Goal: Transaction & Acquisition: Purchase product/service

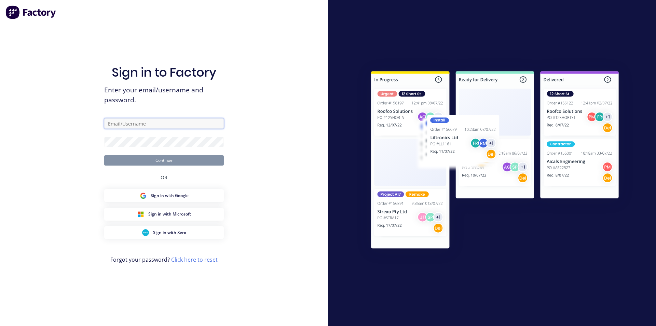
type input "[EMAIL_ADDRESS][DOMAIN_NAME]"
click at [150, 160] on button "Continue" at bounding box center [164, 160] width 120 height 10
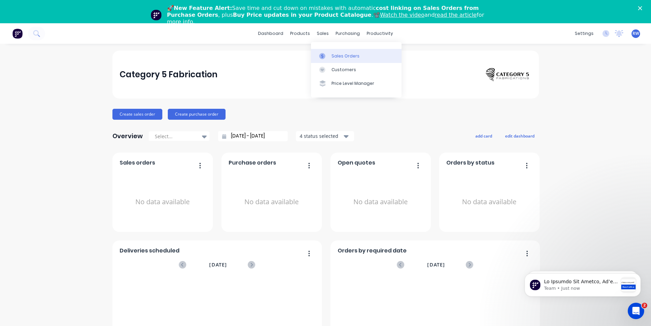
click at [328, 53] on div at bounding box center [324, 56] width 10 height 6
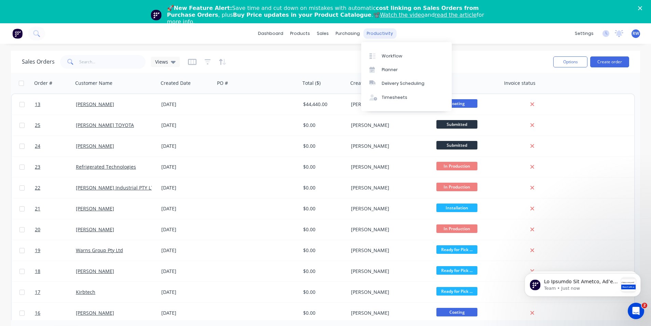
click at [372, 38] on div "productivity" at bounding box center [379, 33] width 33 height 10
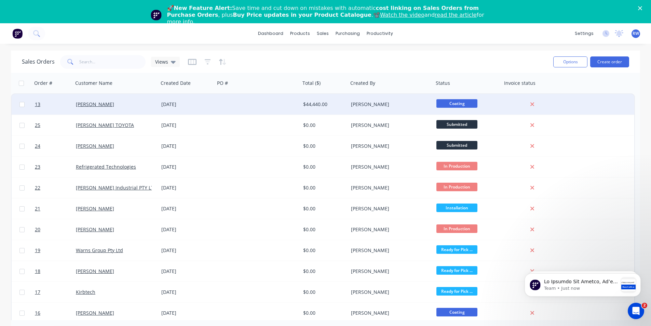
click at [113, 104] on div "[PERSON_NAME]" at bounding box center [114, 104] width 76 height 7
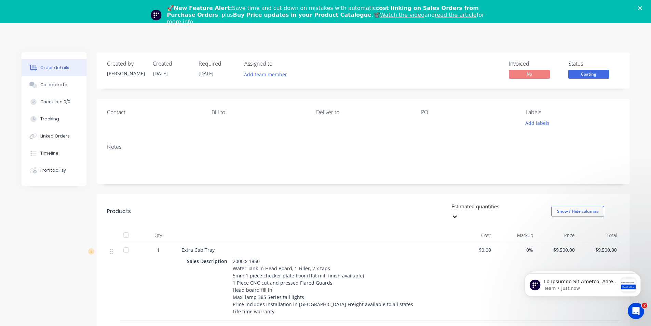
click at [642, 6] on polygon "Close" at bounding box center [640, 8] width 4 height 4
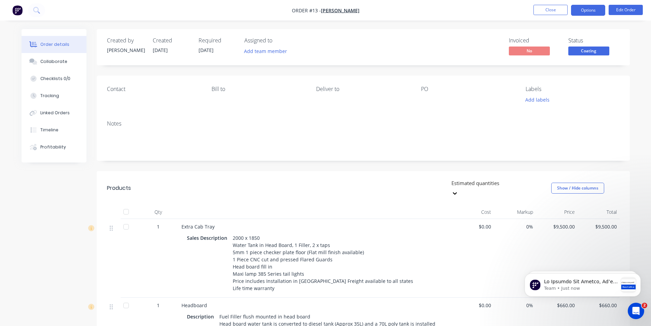
click at [588, 12] on button "Options" at bounding box center [588, 10] width 34 height 11
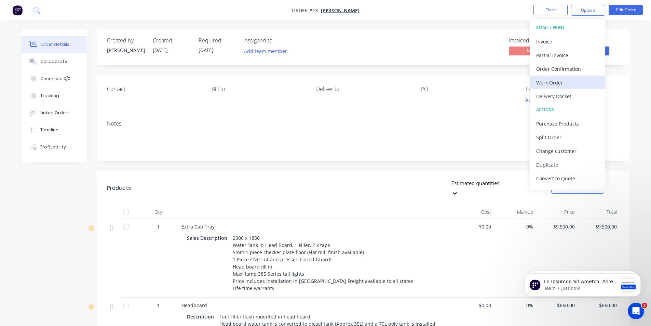
click at [554, 80] on div "Work Order" at bounding box center [567, 83] width 63 height 10
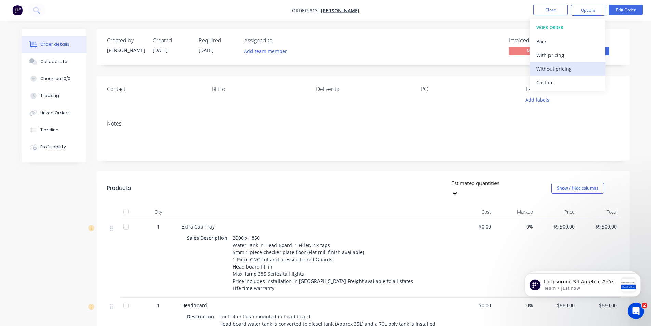
click at [551, 71] on div "Without pricing" at bounding box center [567, 69] width 63 height 10
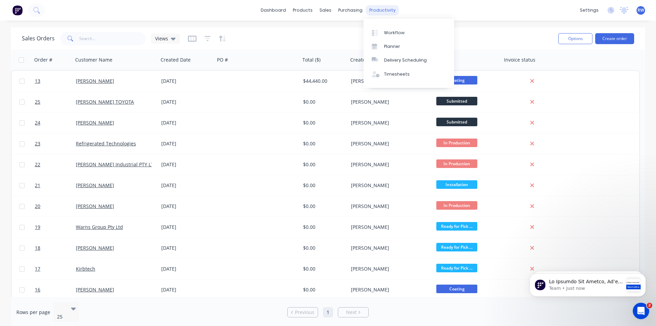
click at [374, 12] on div "productivity" at bounding box center [382, 10] width 33 height 10
click at [382, 33] on link "Workflow" at bounding box center [409, 33] width 91 height 14
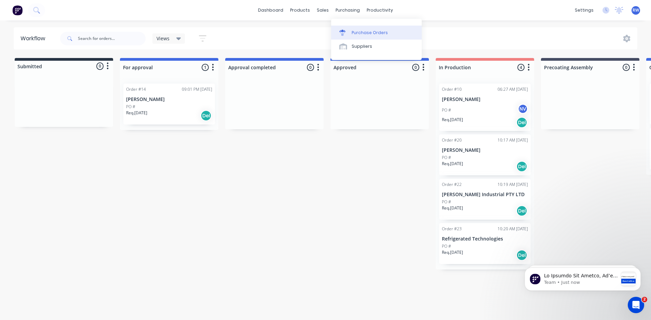
click at [353, 34] on div "Purchase Orders" at bounding box center [370, 33] width 36 height 6
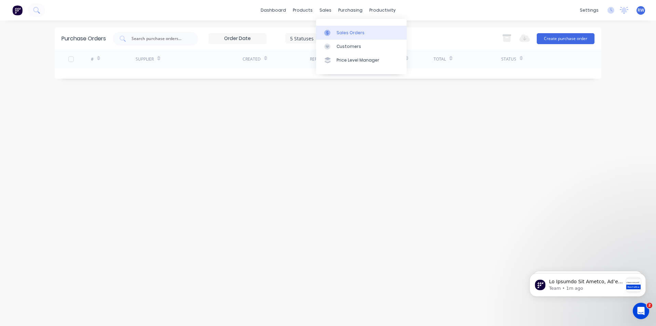
click at [337, 35] on div "Sales Orders" at bounding box center [351, 33] width 28 height 6
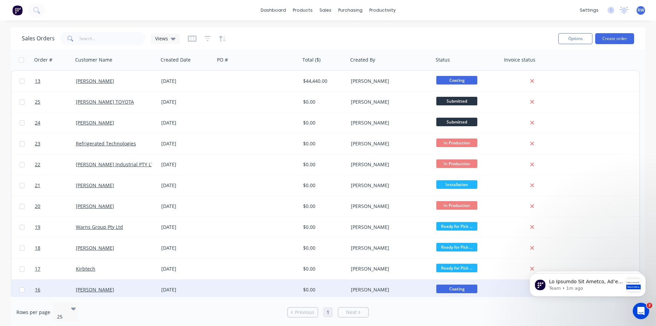
click at [454, 288] on span "Coating" at bounding box center [456, 288] width 41 height 9
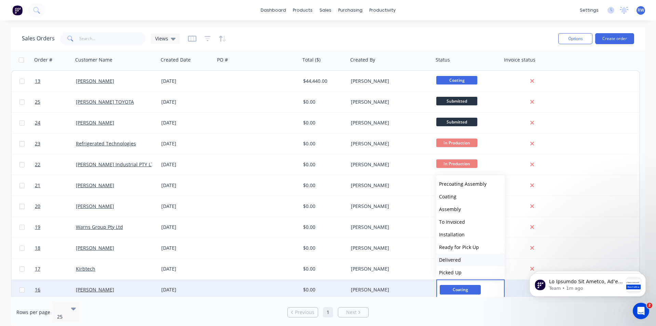
scroll to position [67, 0]
click at [455, 270] on span "Picked Up" at bounding box center [450, 268] width 23 height 6
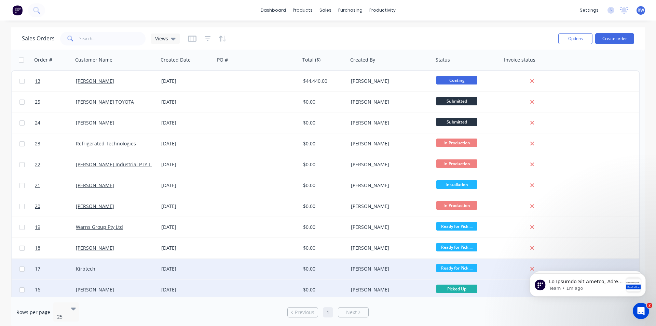
click at [461, 268] on span "Ready for Pick ..." at bounding box center [456, 267] width 41 height 9
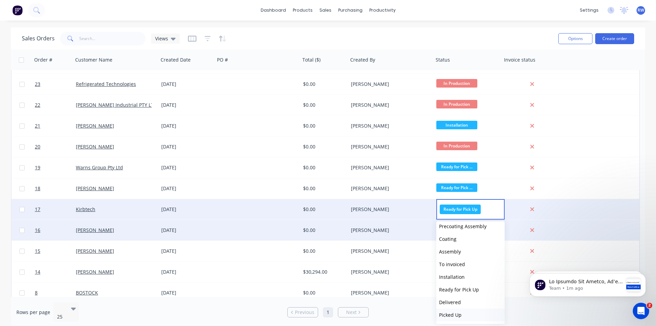
click at [457, 313] on span "Picked Up" at bounding box center [450, 314] width 23 height 6
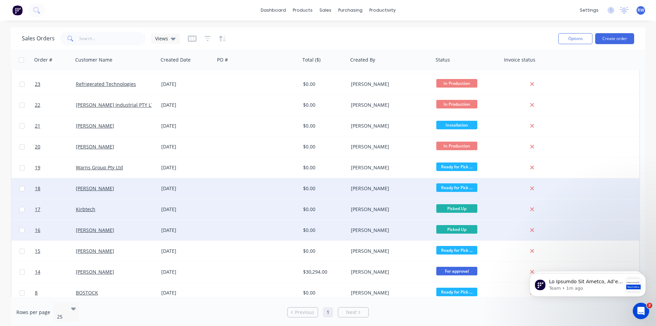
click at [457, 187] on span "Ready for Pick ..." at bounding box center [456, 187] width 41 height 9
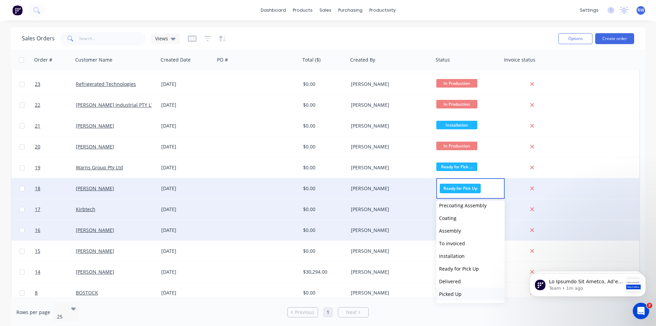
click at [457, 297] on span "Picked Up" at bounding box center [450, 293] width 23 height 6
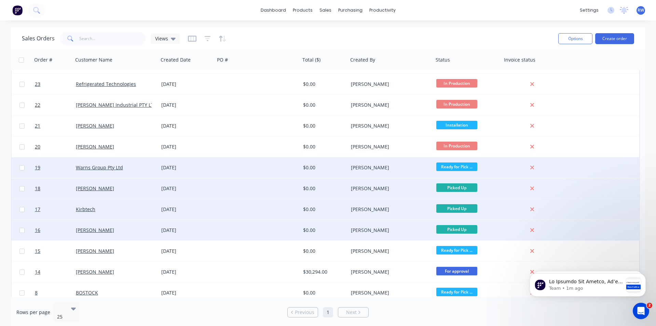
click at [459, 167] on span "Ready for Pick ..." at bounding box center [456, 166] width 41 height 9
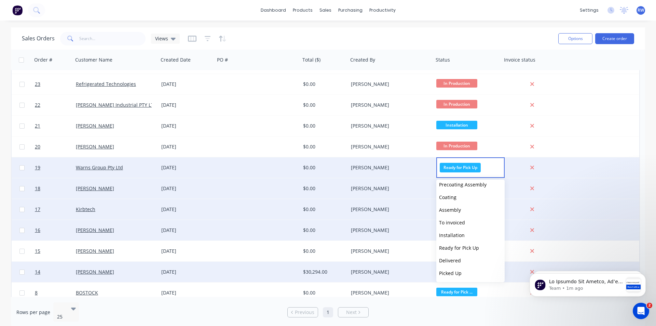
click at [456, 273] on span "Picked Up" at bounding box center [450, 273] width 23 height 6
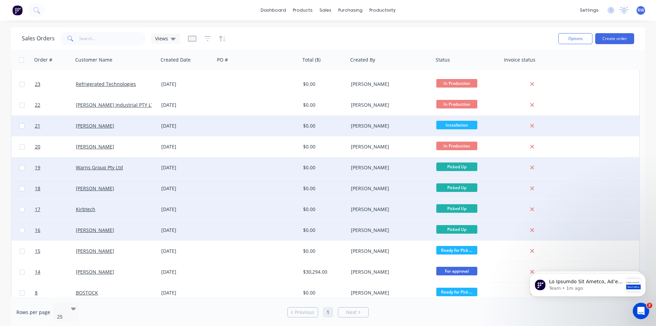
click at [460, 122] on span "Installation" at bounding box center [456, 125] width 41 height 9
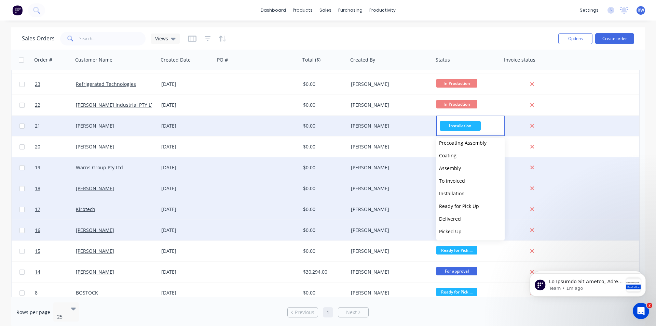
click at [455, 227] on button "Picked Up" at bounding box center [470, 231] width 68 height 13
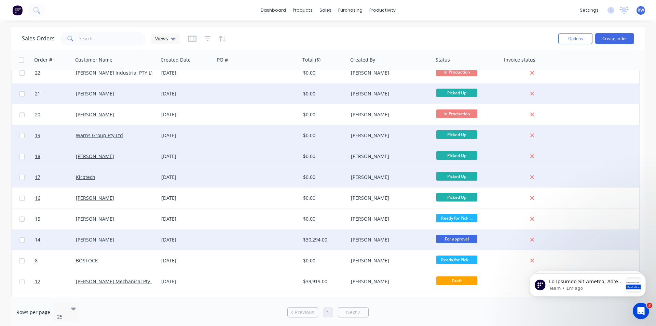
scroll to position [128, 0]
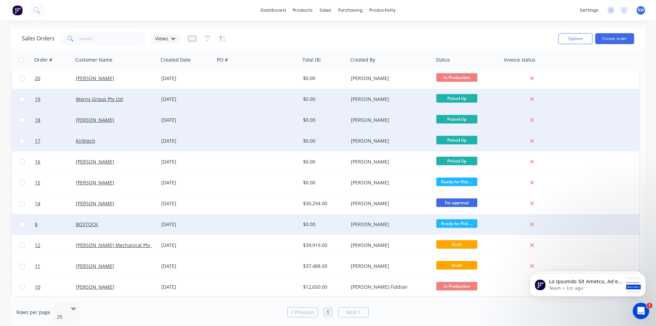
click at [461, 224] on span "Ready for Pick ..." at bounding box center [456, 223] width 41 height 9
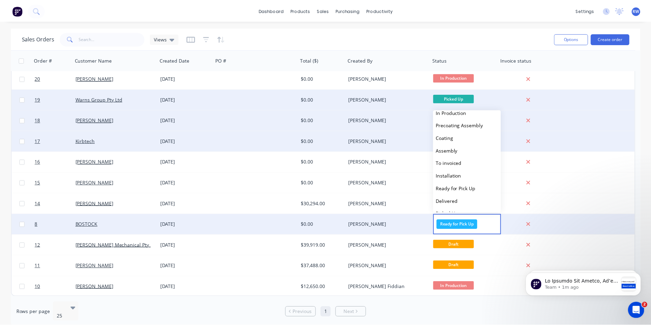
scroll to position [67, 0]
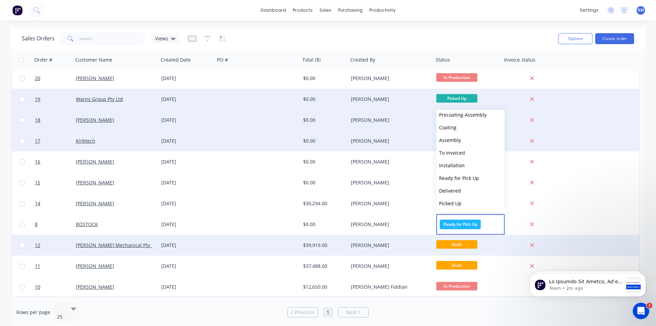
drag, startPoint x: 462, startPoint y: 201, endPoint x: 401, endPoint y: 241, distance: 73.1
click at [401, 241] on body "dashboard products sales purchasing productivity dashboard products Product Cat…" at bounding box center [328, 163] width 656 height 326
click at [399, 243] on div "[PERSON_NAME]" at bounding box center [389, 245] width 76 height 7
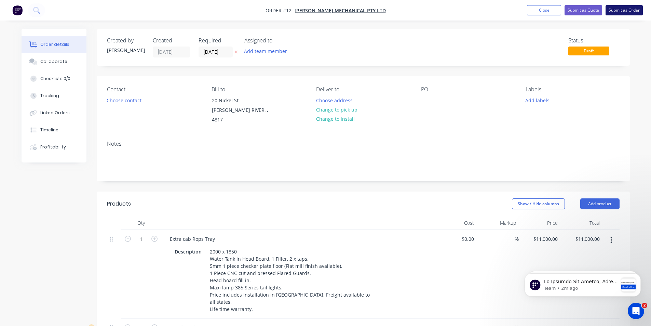
click at [613, 11] on button "Submit as Order" at bounding box center [623, 10] width 37 height 10
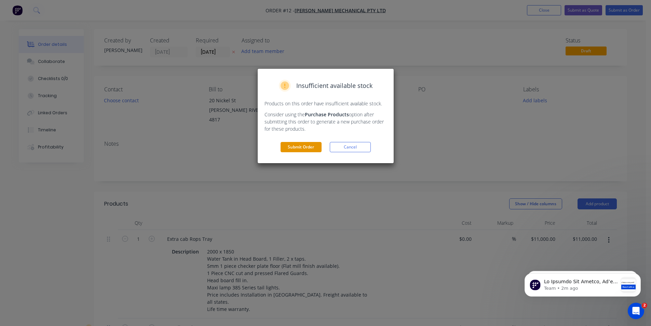
click at [302, 147] on button "Submit Order" at bounding box center [301, 147] width 41 height 10
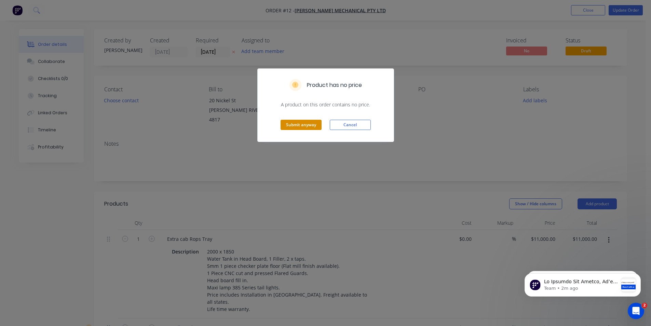
click at [308, 123] on button "Submit anyway" at bounding box center [301, 125] width 41 height 10
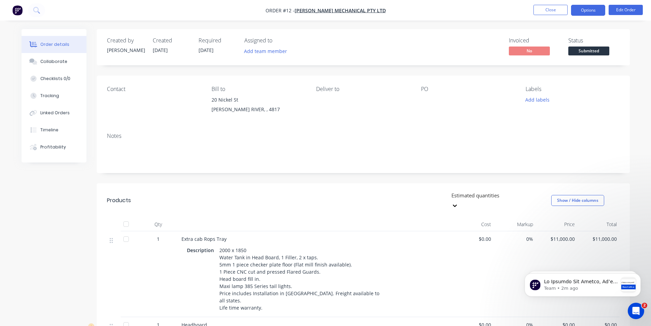
click at [583, 14] on button "Options" at bounding box center [588, 10] width 34 height 11
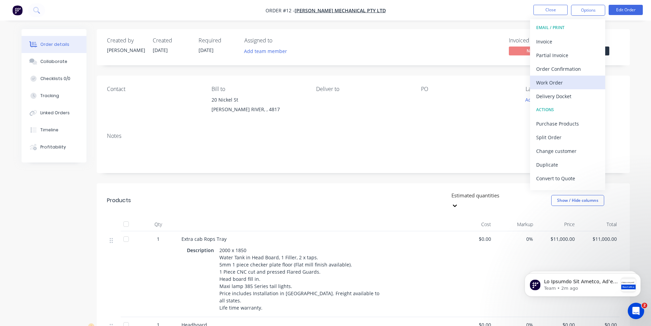
click at [552, 85] on div "Work Order" at bounding box center [567, 83] width 63 height 10
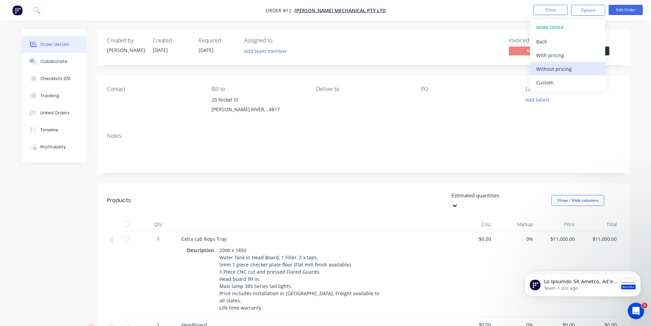
click at [557, 68] on div "Without pricing" at bounding box center [567, 69] width 63 height 10
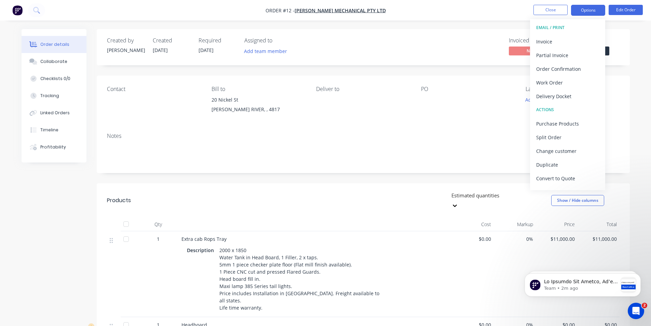
click at [592, 11] on button "Options" at bounding box center [588, 10] width 34 height 11
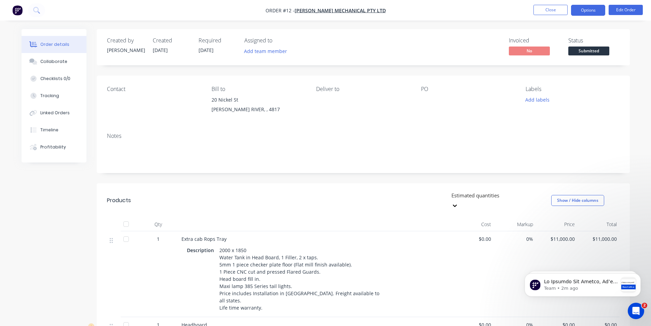
click at [595, 7] on button "Options" at bounding box center [588, 10] width 34 height 11
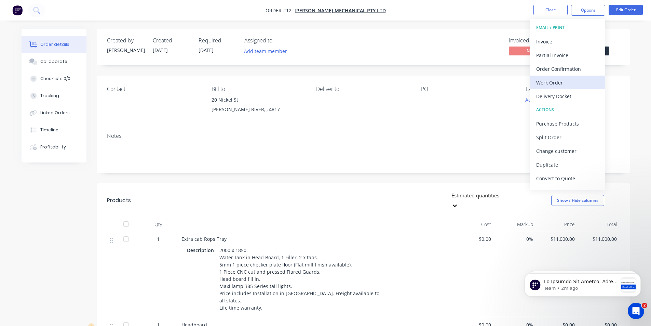
click at [547, 79] on div "Work Order" at bounding box center [567, 83] width 63 height 10
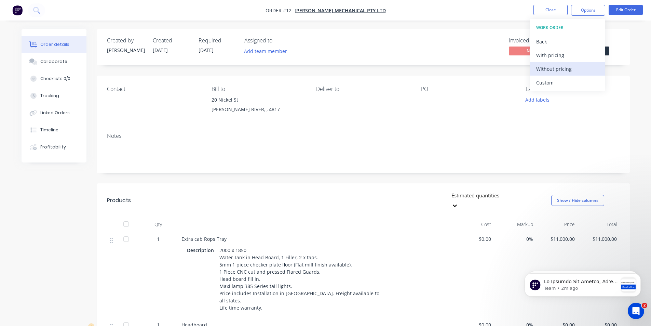
click at [550, 70] on div "Without pricing" at bounding box center [567, 69] width 63 height 10
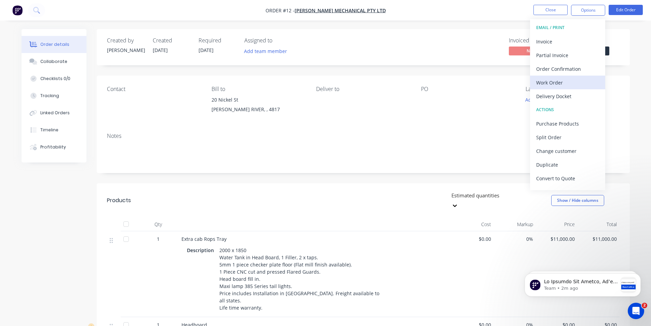
click at [549, 83] on div "Work Order" at bounding box center [567, 83] width 63 height 10
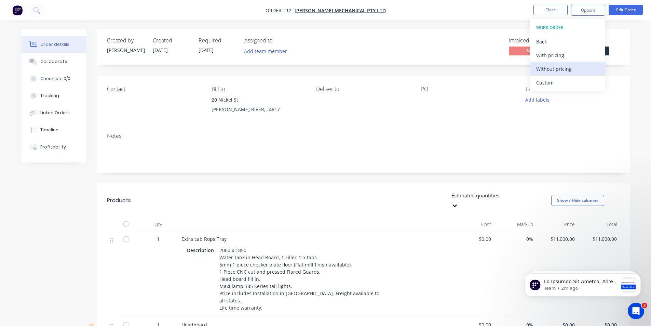
click at [552, 69] on div "Without pricing" at bounding box center [567, 69] width 63 height 10
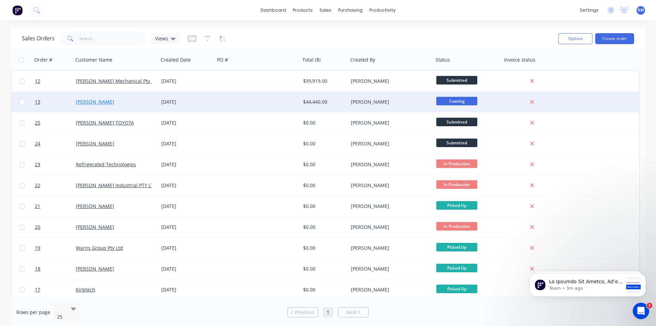
click at [93, 103] on link "[PERSON_NAME]" at bounding box center [95, 101] width 38 height 6
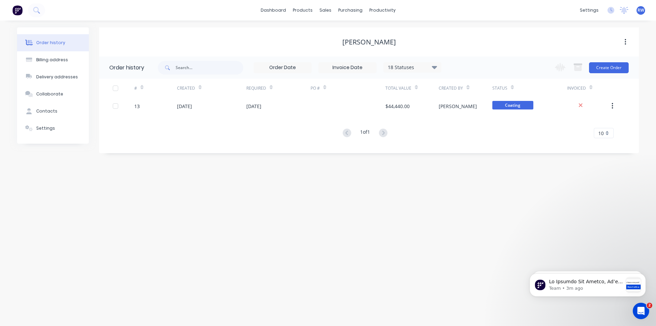
click at [447, 60] on div "18 Statuses Invoice Status Invoiced Not Invoiced Partial Order Status All Archi…" at bounding box center [398, 67] width 481 height 22
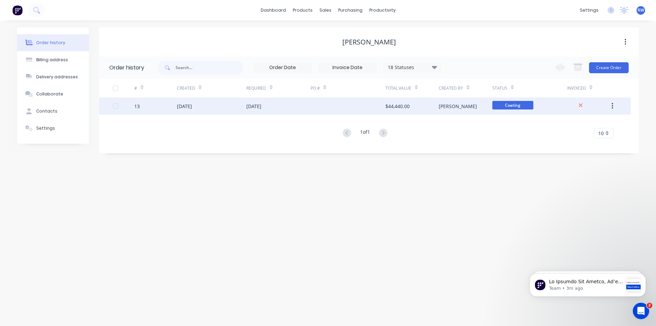
click at [614, 106] on button "button" at bounding box center [612, 106] width 16 height 12
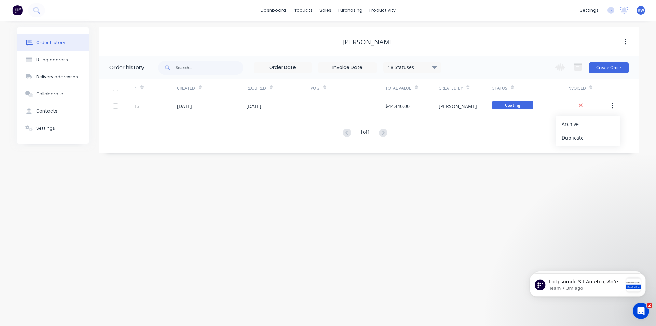
click at [456, 171] on div "Order history Billing address Delivery addresses Collaborate Contacts Settings …" at bounding box center [328, 173] width 656 height 305
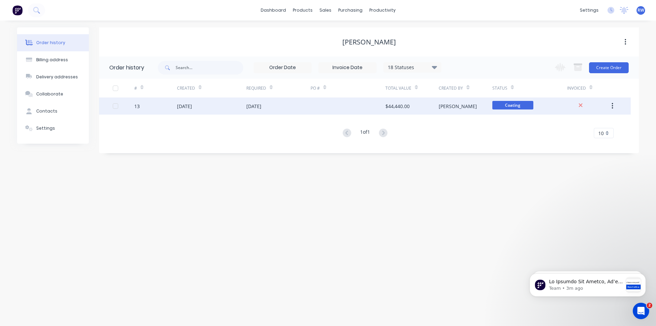
click at [192, 103] on div "[DATE]" at bounding box center [184, 106] width 15 height 7
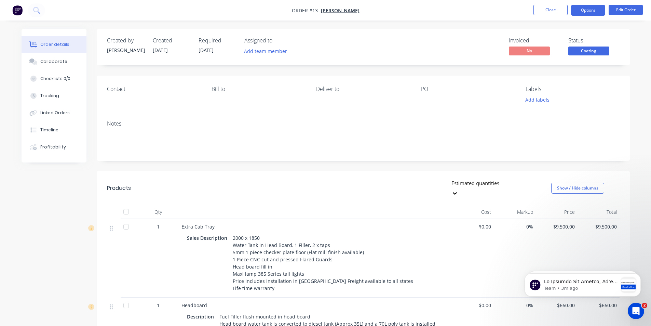
click at [597, 10] on button "Options" at bounding box center [588, 10] width 34 height 11
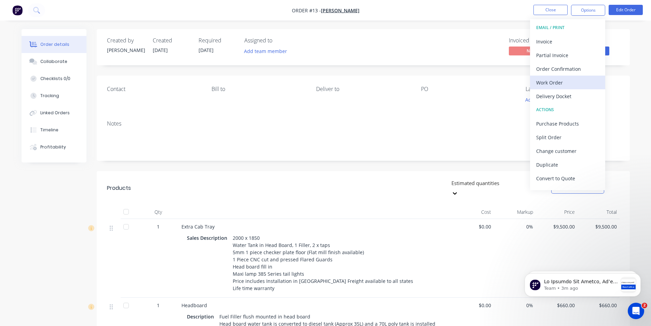
click at [552, 81] on div "Work Order" at bounding box center [567, 83] width 63 height 10
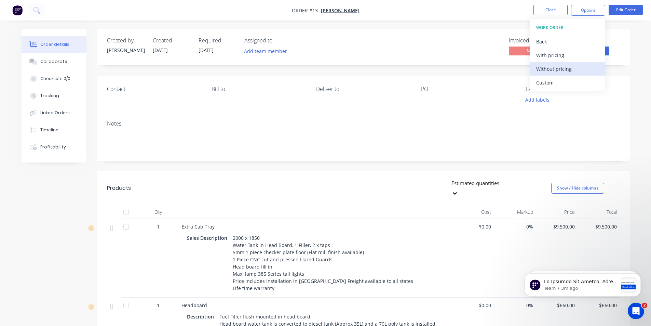
click at [558, 69] on div "Without pricing" at bounding box center [567, 69] width 63 height 10
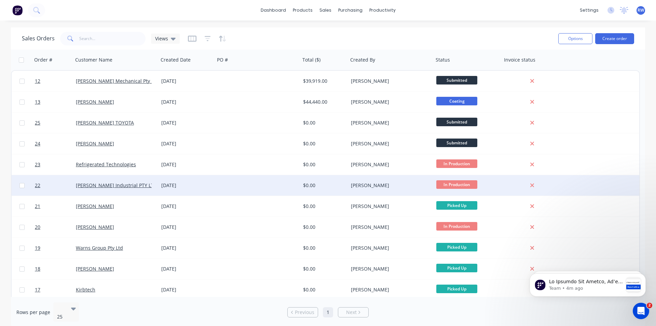
click at [154, 183] on div "[PERSON_NAME] Industrial PTY LTD" at bounding box center [116, 185] width 80 height 7
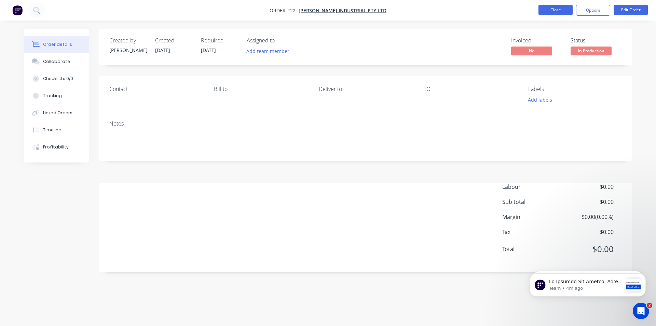
click at [559, 7] on button "Close" at bounding box center [555, 10] width 34 height 10
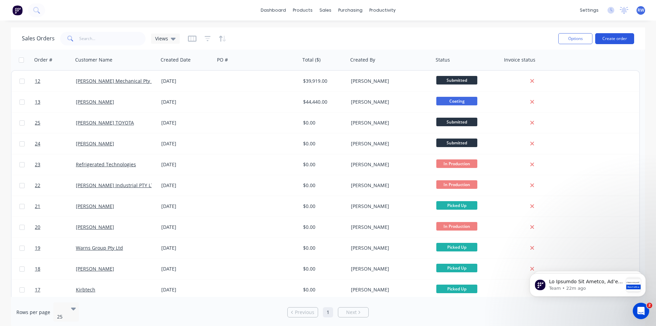
click at [611, 36] on button "Create order" at bounding box center [614, 38] width 39 height 11
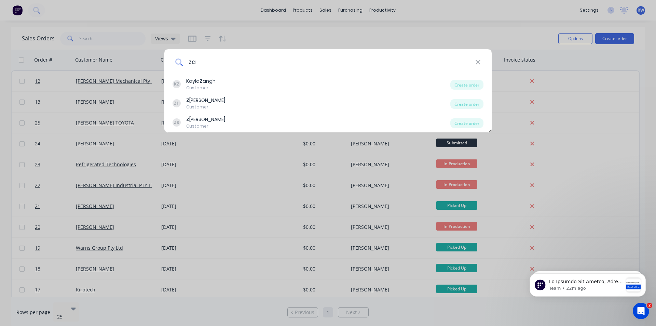
type input "z"
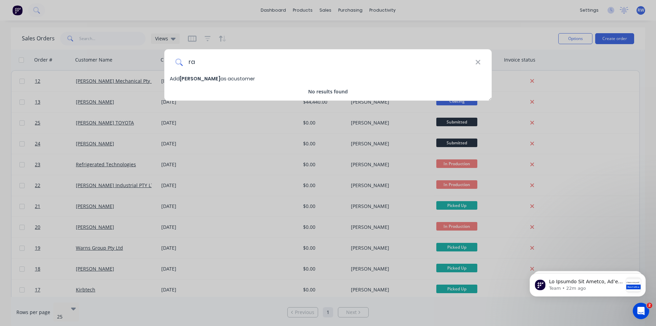
type input "r"
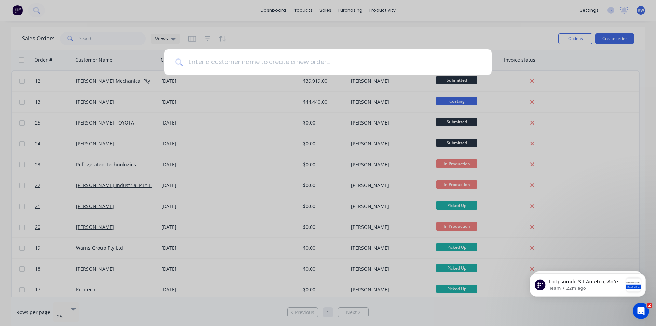
click at [204, 65] on input at bounding box center [332, 62] width 298 height 26
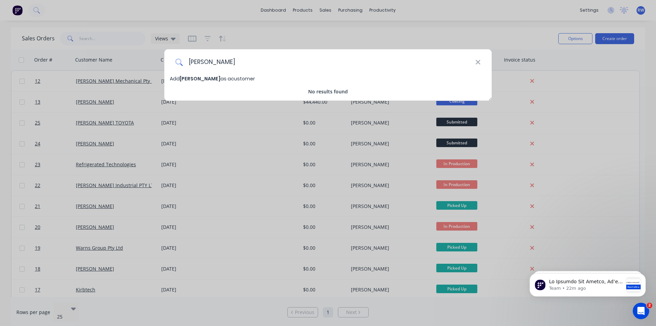
type input "[PERSON_NAME]"
click at [237, 79] on span "Add [PERSON_NAME] as a customer" at bounding box center [212, 78] width 85 height 7
select select "AU"
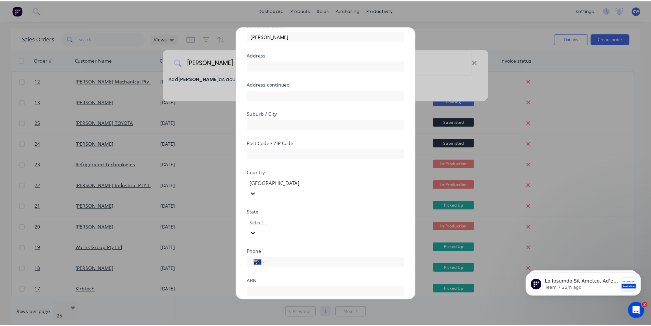
scroll to position [51, 0]
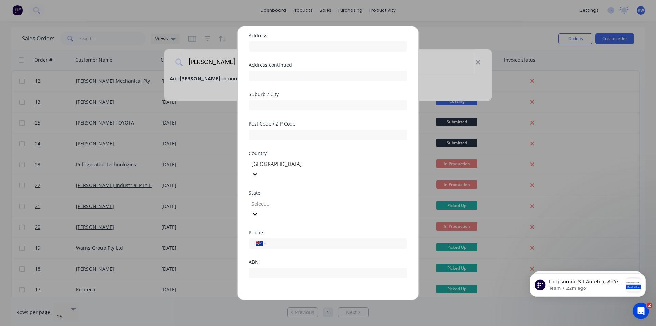
click at [312, 300] on button "Save" at bounding box center [307, 305] width 38 height 11
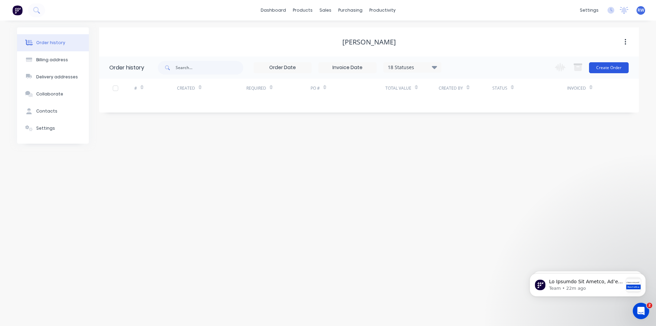
click at [607, 67] on button "Create Order" at bounding box center [609, 67] width 40 height 11
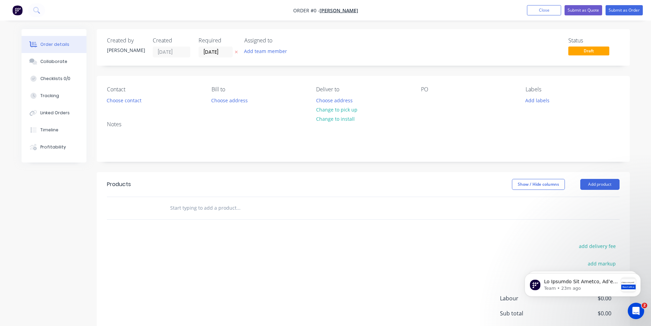
click at [193, 207] on input "text" at bounding box center [238, 208] width 137 height 14
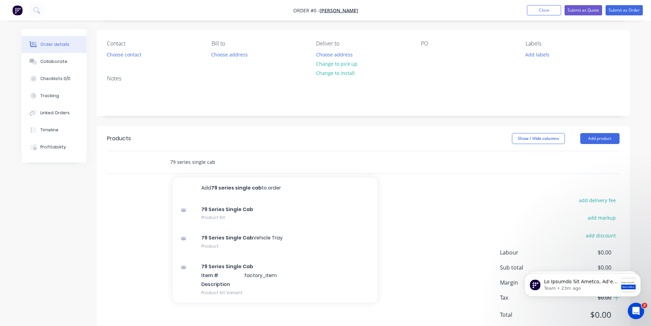
scroll to position [68, 0]
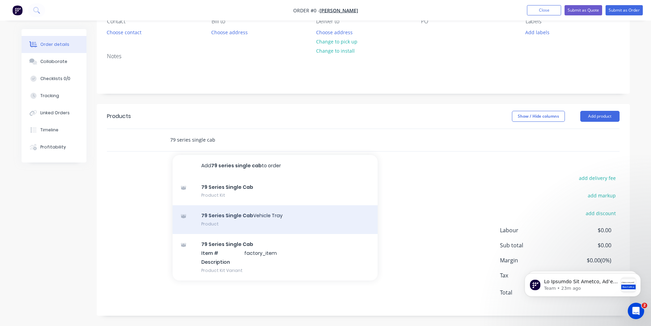
type input "79 series single cab"
click at [226, 221] on div "79 Series Single Cab Vehicle Tray Product" at bounding box center [275, 219] width 205 height 29
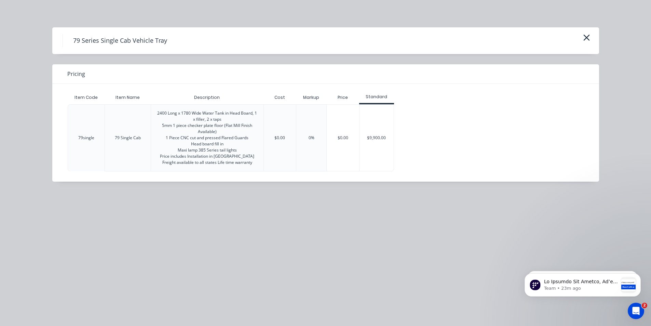
click at [588, 35] on icon "button" at bounding box center [586, 38] width 6 height 6
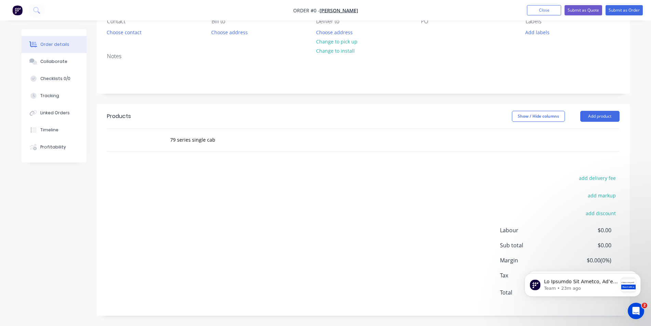
click at [395, 144] on div "79 series single cab" at bounding box center [284, 140] width 241 height 14
click at [226, 143] on input "79 series single cab" at bounding box center [238, 140] width 137 height 14
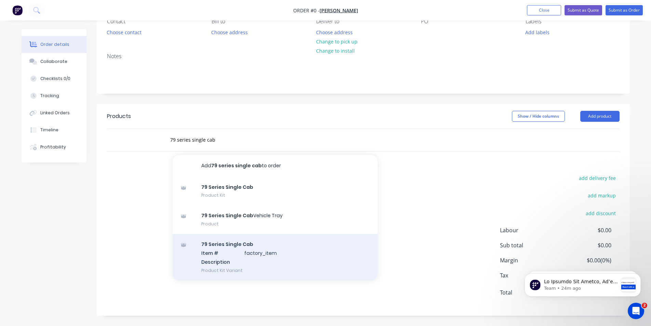
click at [190, 243] on div "79 Series Single Cab Item # factory_item Description Product Kit Variant" at bounding box center [275, 257] width 205 height 46
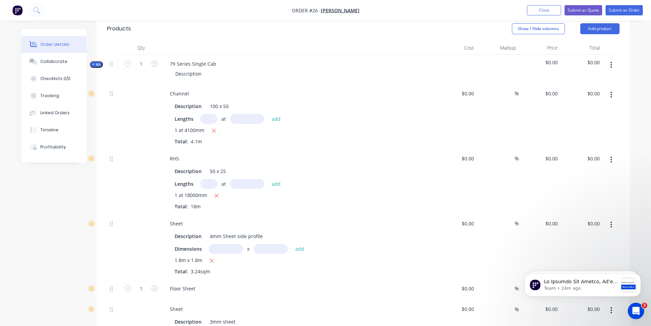
scroll to position [137, 0]
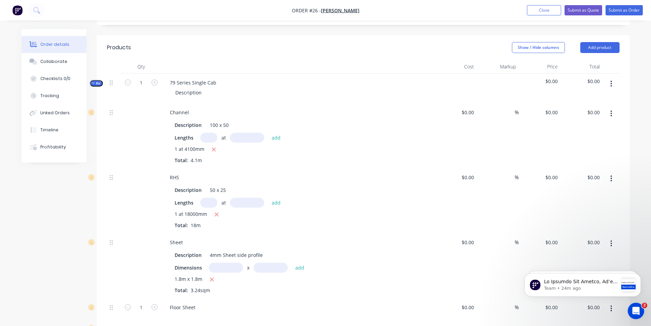
click at [95, 84] on icon "button" at bounding box center [93, 82] width 3 height 3
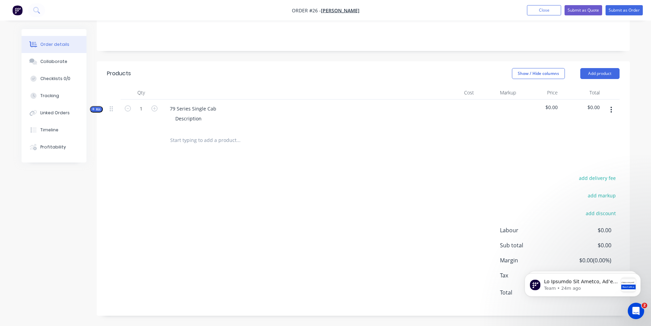
scroll to position [111, 0]
click at [612, 109] on button "button" at bounding box center [611, 110] width 16 height 12
click at [578, 167] on div "Delete" at bounding box center [587, 169] width 53 height 10
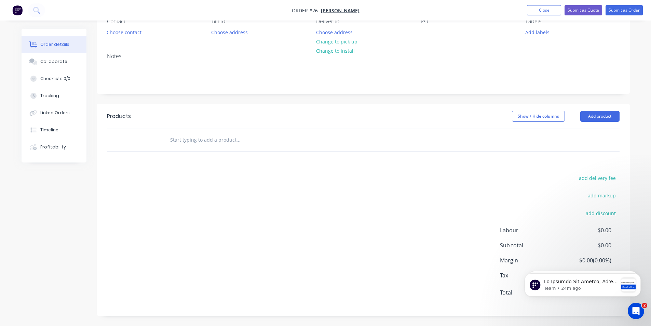
scroll to position [68, 0]
click at [169, 137] on div at bounding box center [266, 140] width 205 height 14
click at [197, 142] on input "text" at bounding box center [238, 140] width 137 height 14
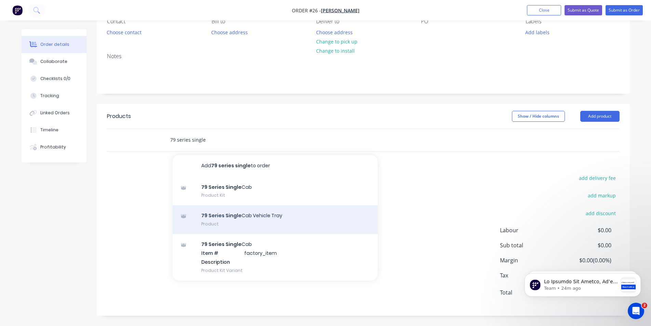
type input "79 series single"
click at [213, 221] on div "79 Series Single Cab Vehicle Tray Product" at bounding box center [275, 219] width 205 height 29
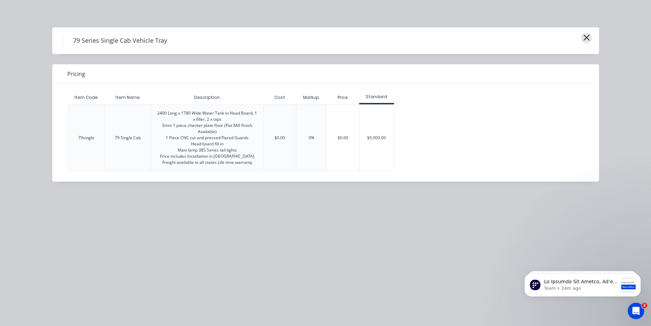
click at [588, 36] on icon "button" at bounding box center [586, 38] width 6 height 6
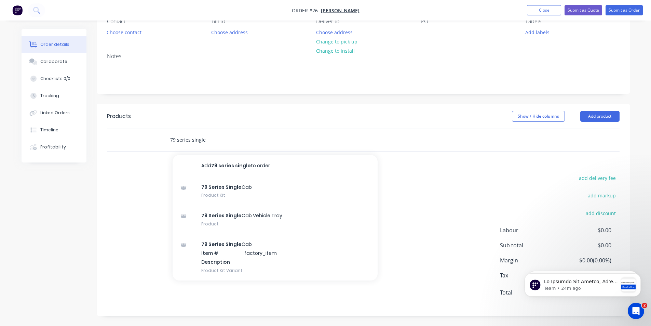
drag, startPoint x: 255, startPoint y: 142, endPoint x: 242, endPoint y: 151, distance: 15.9
click at [255, 141] on input "79 series single" at bounding box center [238, 140] width 137 height 14
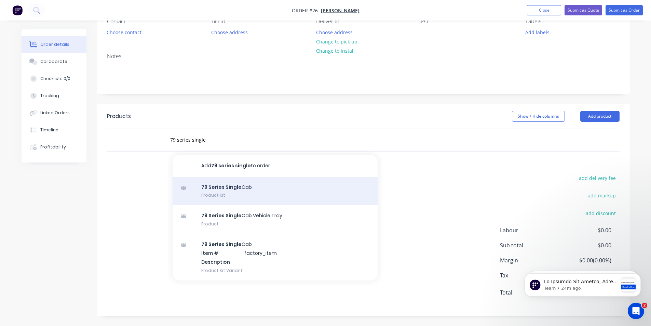
click at [216, 194] on div "79 Series Single Cab Product Kit" at bounding box center [275, 191] width 205 height 29
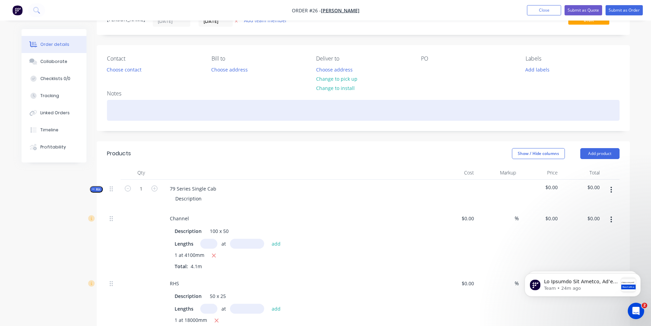
scroll to position [0, 0]
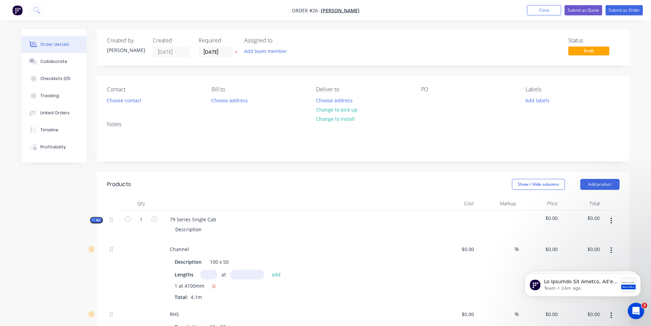
click at [94, 219] on icon "button" at bounding box center [93, 219] width 3 height 3
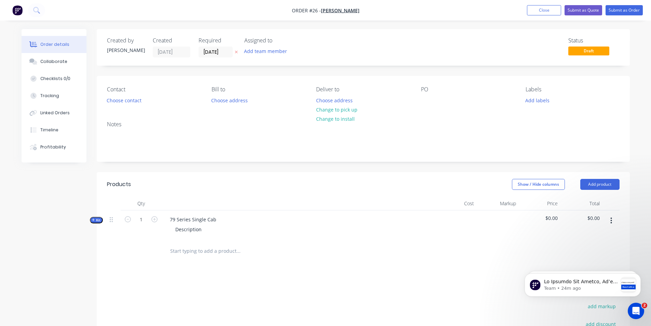
click at [611, 219] on icon "button" at bounding box center [611, 221] width 2 height 8
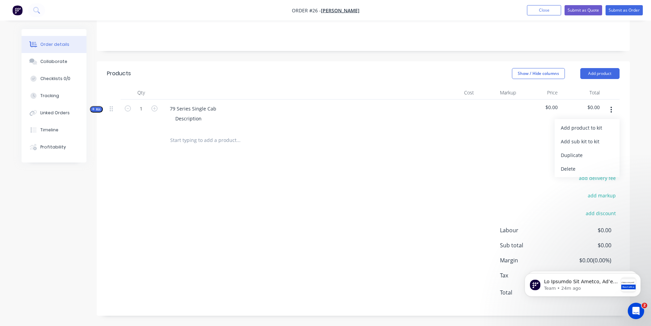
click at [573, 164] on div "Delete" at bounding box center [587, 169] width 53 height 10
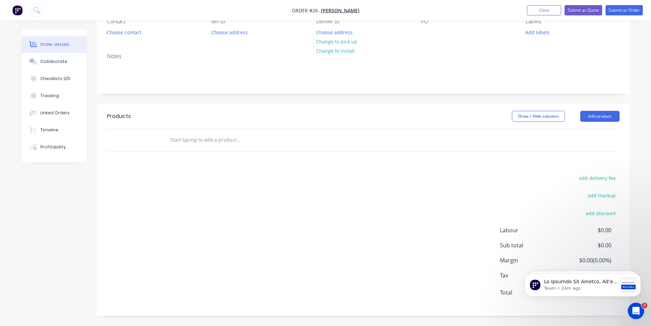
scroll to position [68, 0]
click at [640, 277] on button "Dismiss notification" at bounding box center [638, 275] width 9 height 9
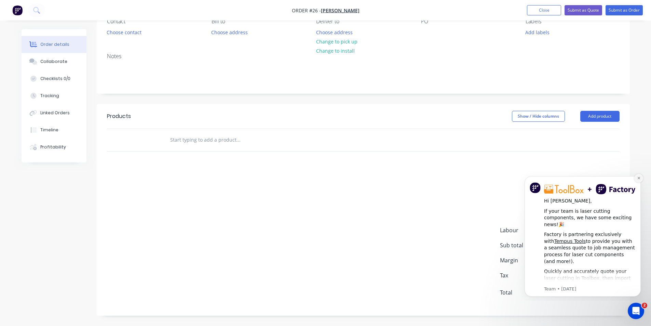
click at [639, 177] on icon "Dismiss notification" at bounding box center [639, 178] width 4 height 4
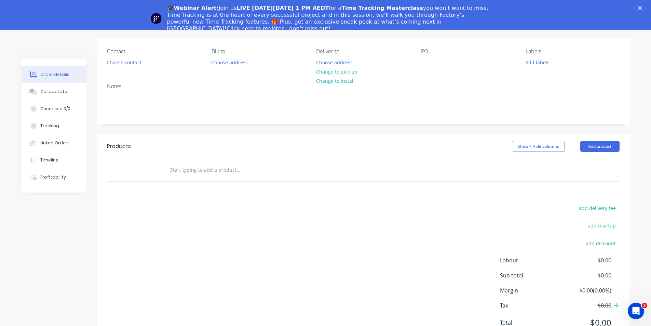
scroll to position [0, 0]
click at [213, 170] on input "text" at bounding box center [238, 170] width 137 height 14
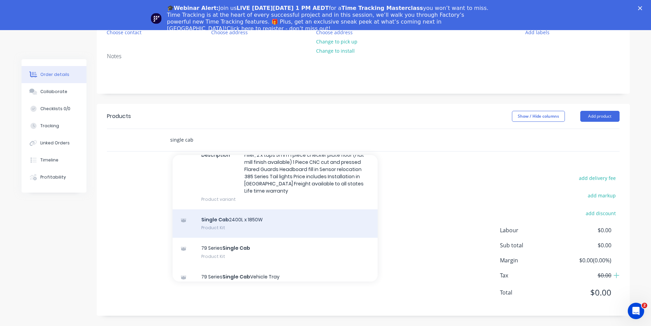
scroll to position [68, 0]
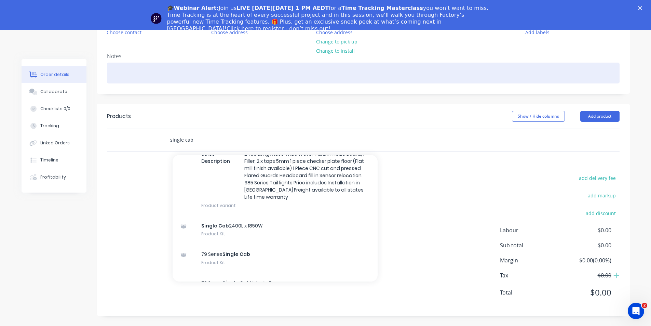
type input "single cab"
click at [229, 76] on div at bounding box center [363, 73] width 513 height 21
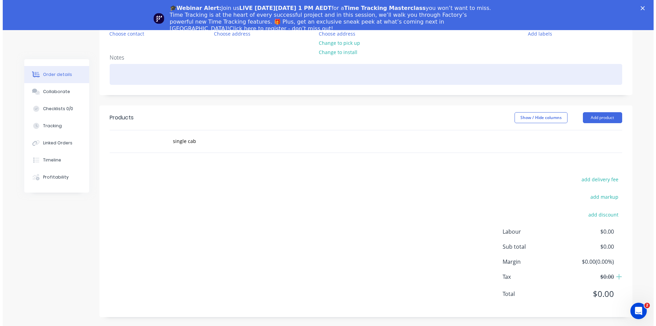
scroll to position [0, 0]
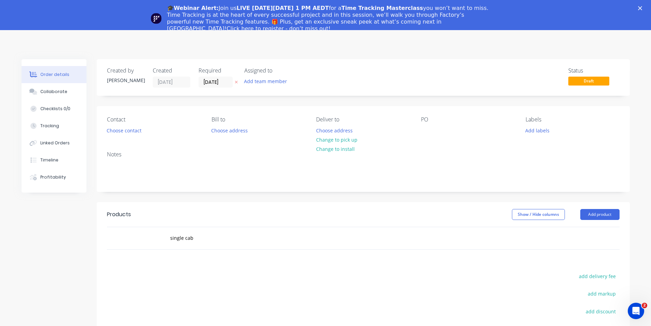
click at [642, 8] on icon "Close" at bounding box center [640, 8] width 4 height 4
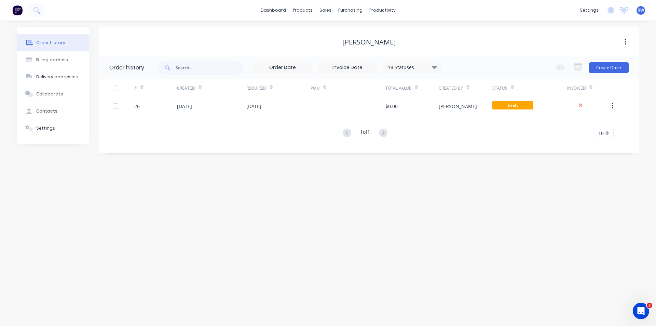
drag, startPoint x: 363, startPoint y: 36, endPoint x: 358, endPoint y: 32, distance: 5.3
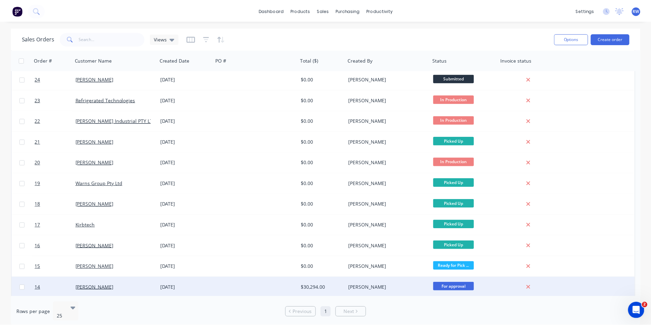
scroll to position [149, 0]
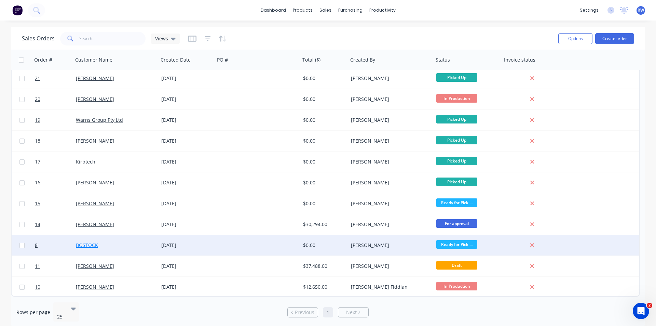
click at [92, 245] on link "BOSTOCK" at bounding box center [87, 245] width 22 height 6
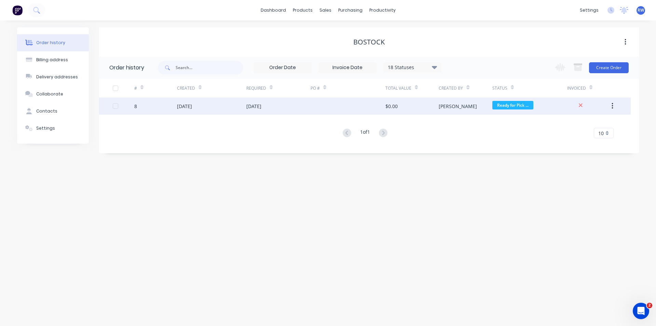
click at [206, 108] on div "[DATE]" at bounding box center [211, 105] width 69 height 17
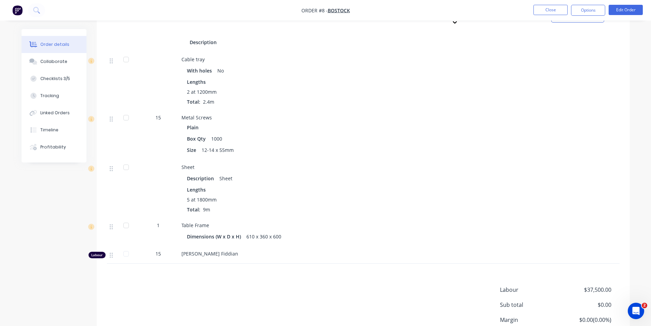
scroll to position [208, 0]
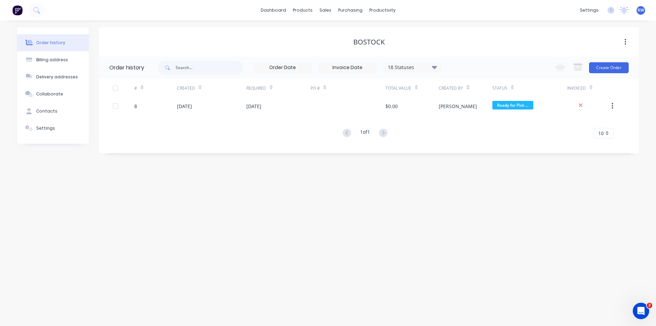
drag, startPoint x: 279, startPoint y: 122, endPoint x: 277, endPoint y: 119, distance: 4.1
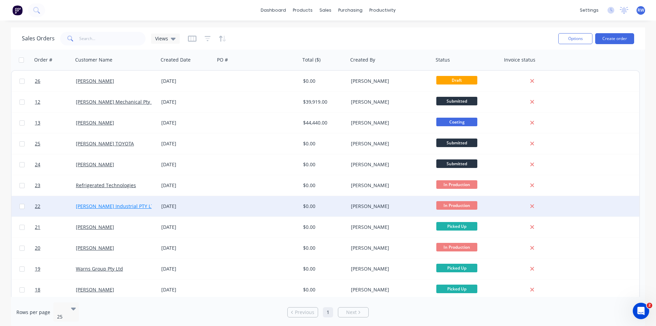
click at [104, 208] on link "[PERSON_NAME] Industrial PTY LTD" at bounding box center [116, 206] width 81 height 6
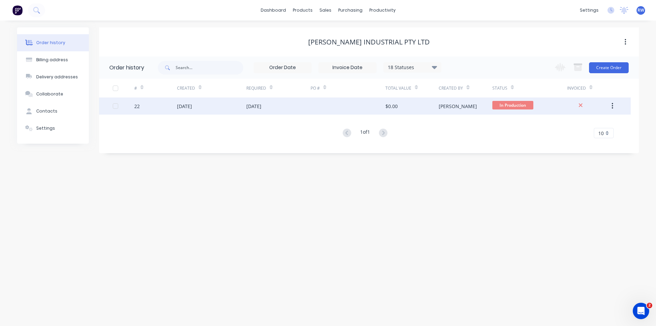
click at [219, 106] on div "[DATE]" at bounding box center [211, 105] width 69 height 17
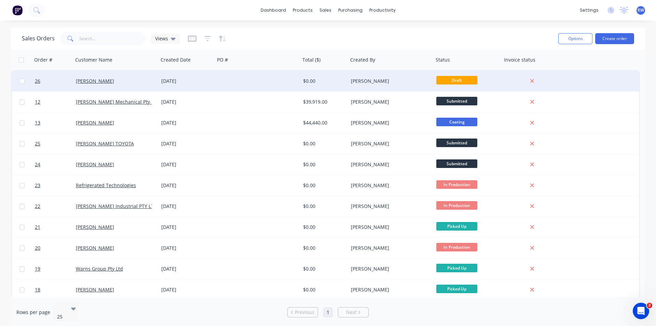
click at [131, 77] on div "[PERSON_NAME]" at bounding box center [115, 81] width 85 height 21
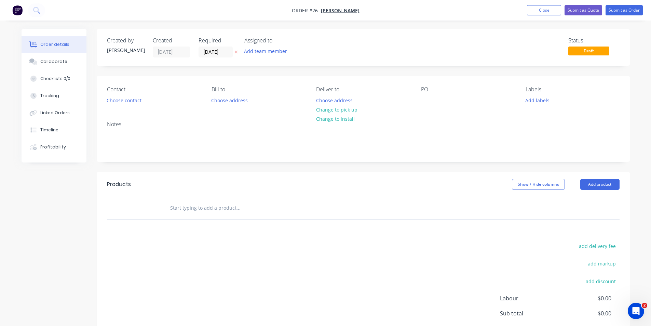
click at [232, 204] on input "text" at bounding box center [238, 208] width 137 height 14
type input "79 series single cab vechile tray"
click at [260, 197] on div "79 series single cab vechile tray Add 79 series single cab vechile tray to orde…" at bounding box center [285, 208] width 246 height 22
click at [253, 203] on input "79 series single cab vechile tray" at bounding box center [238, 208] width 137 height 14
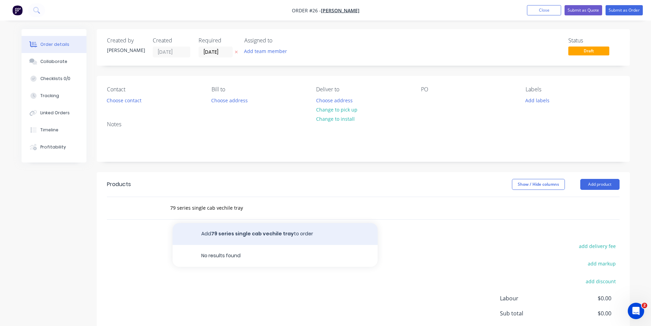
click at [266, 232] on button "Add 79 series single cab vechile tray to order" at bounding box center [275, 234] width 205 height 22
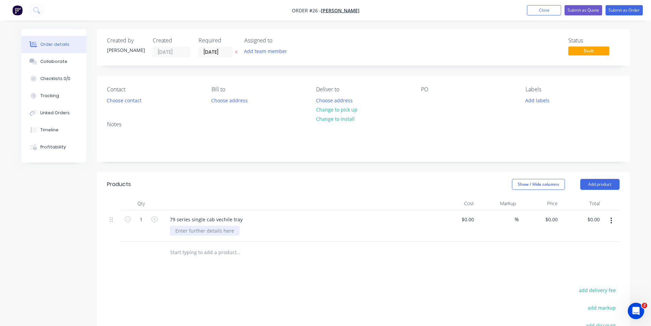
click at [215, 232] on div at bounding box center [205, 231] width 70 height 10
click at [262, 253] on input "text" at bounding box center [238, 252] width 137 height 14
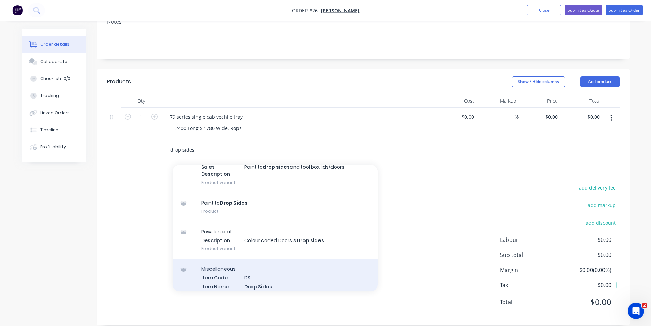
scroll to position [137, 0]
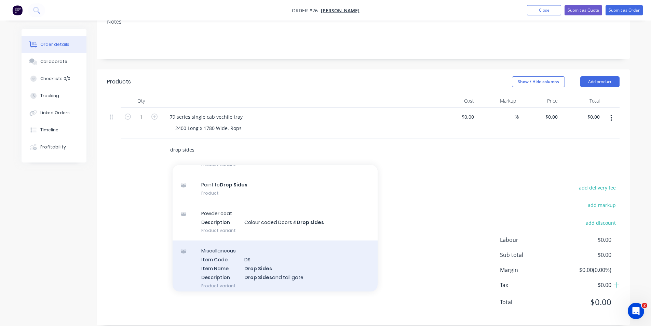
type input "drop sides"
click at [280, 267] on div "Miscellaneous Item Code DS Item Name Drop Sides Description Drop Sides and tail…" at bounding box center [275, 267] width 205 height 55
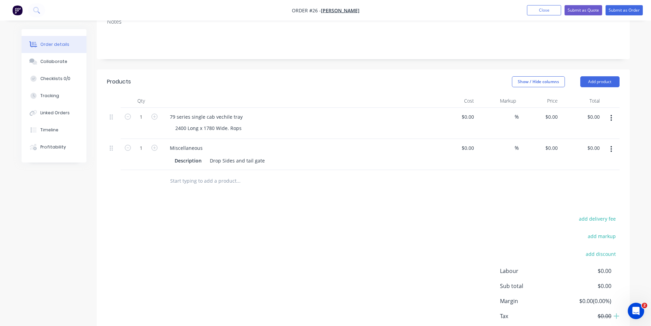
click at [237, 180] on input "text" at bounding box center [238, 181] width 137 height 14
type input "r"
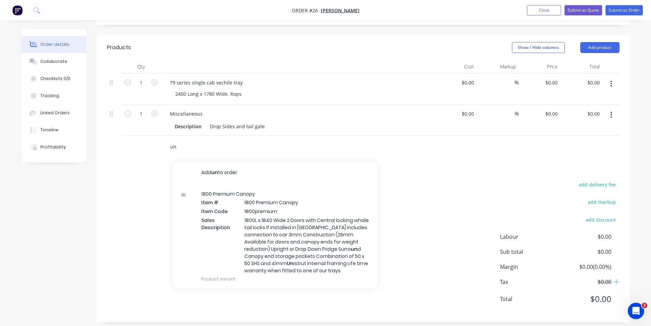
type input "u"
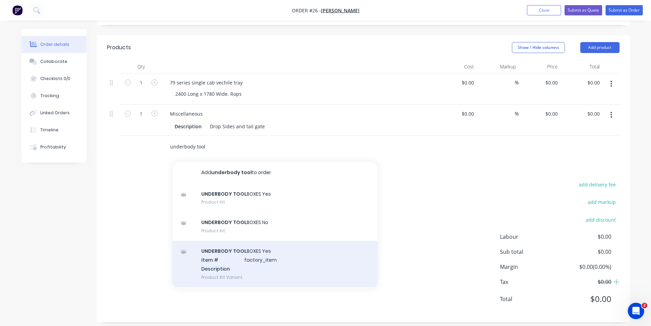
type input "underbody tool"
click at [263, 255] on div "UNDERBODY TOOL BOXES Yes Item # factory_item Description Product Kit Variant" at bounding box center [275, 264] width 205 height 46
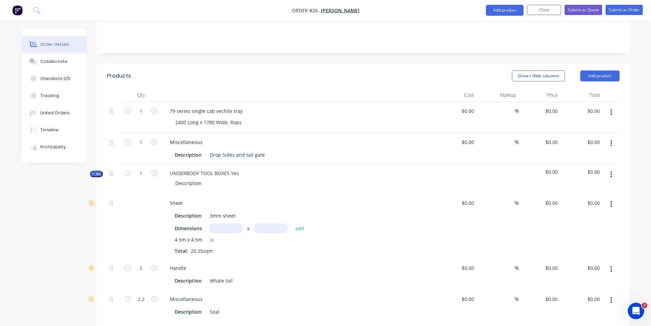
scroll to position [103, 0]
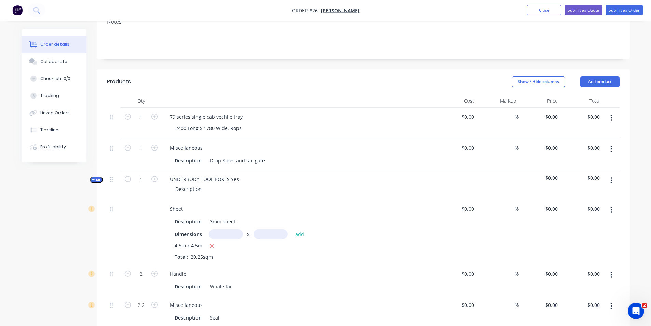
click at [93, 179] on icon "button" at bounding box center [93, 179] width 3 height 3
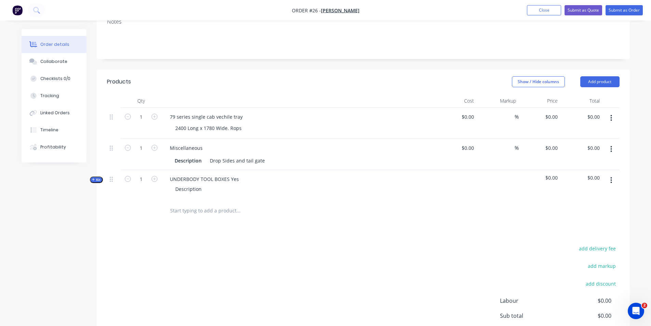
click at [608, 181] on button "button" at bounding box center [611, 180] width 16 height 12
click at [568, 236] on div "Delete" at bounding box center [587, 239] width 53 height 10
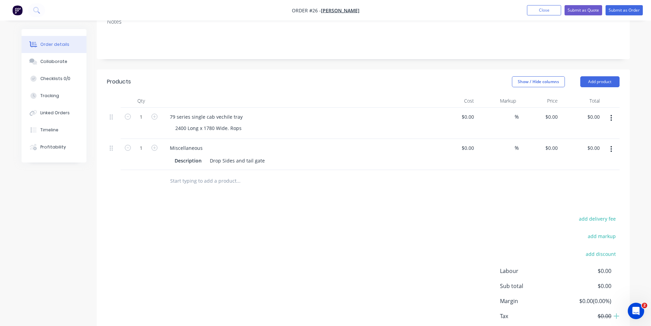
click at [198, 180] on input "text" at bounding box center [238, 181] width 137 height 14
type input "u"
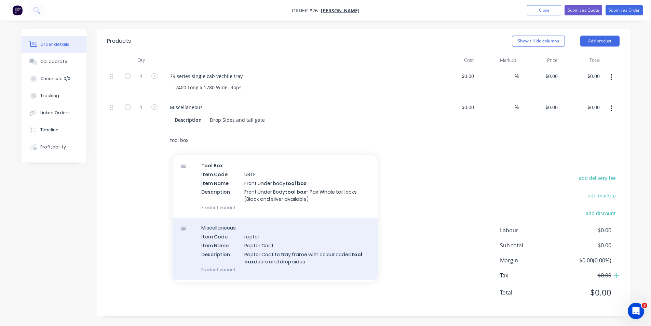
scroll to position [354, 0]
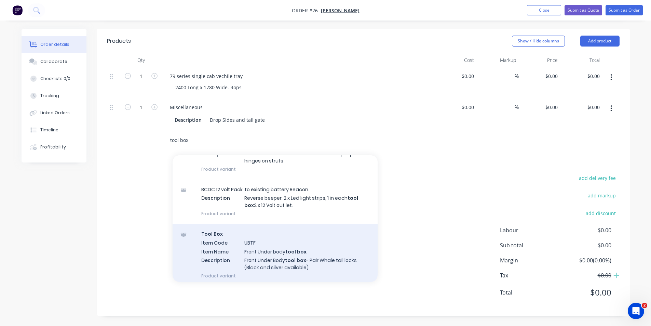
type input "tool box"
click at [258, 257] on div "Tool Box Item Code UBTF Item Name Front Under body tool box Description Front U…" at bounding box center [275, 254] width 205 height 62
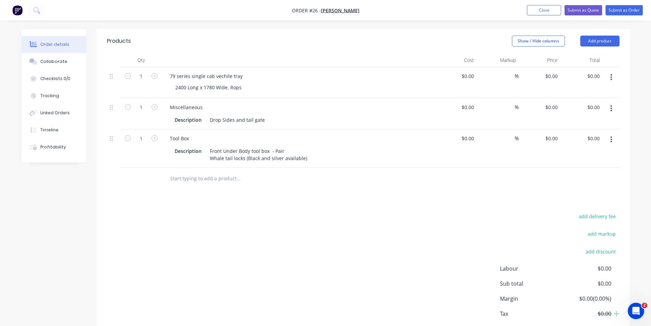
click at [186, 177] on input "text" at bounding box center [238, 179] width 137 height 14
type input "r"
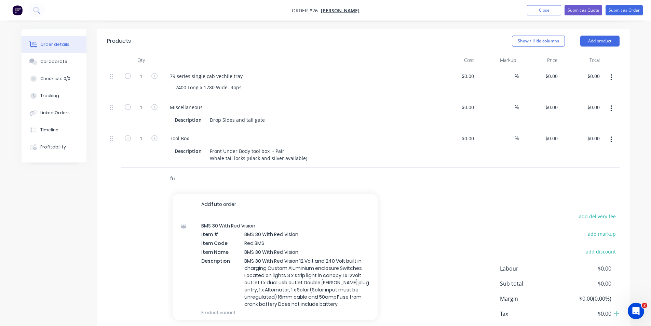
type input "f"
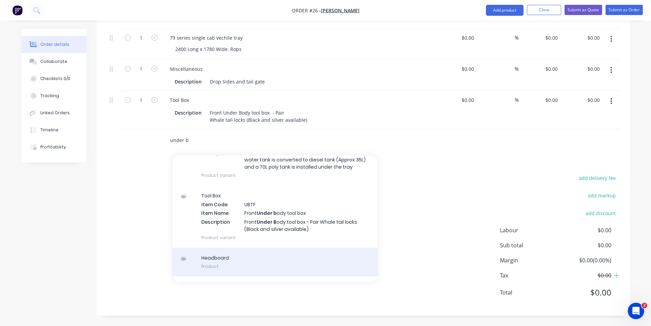
scroll to position [68, 0]
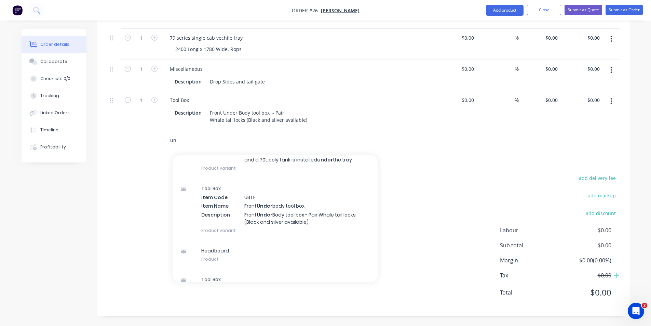
type input "u"
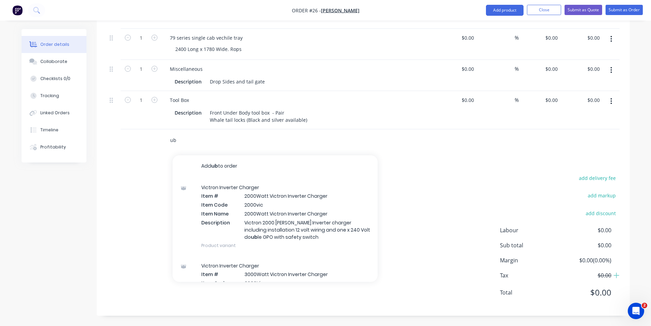
type input "u"
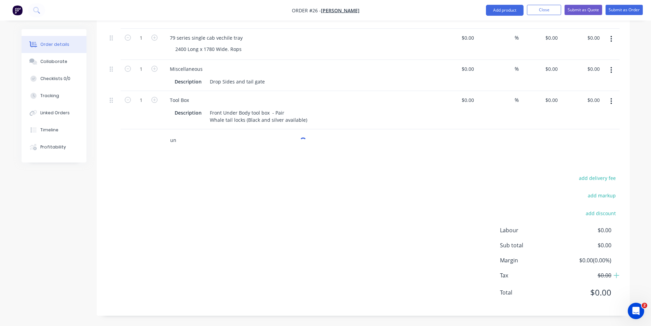
type input "u"
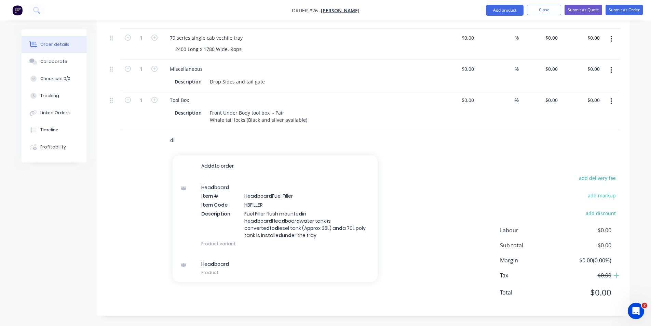
type input "d"
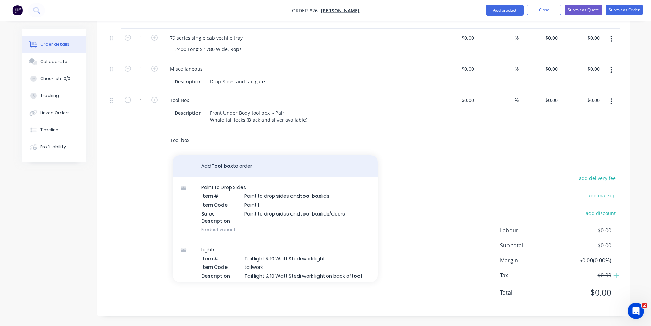
type input "Tool box"
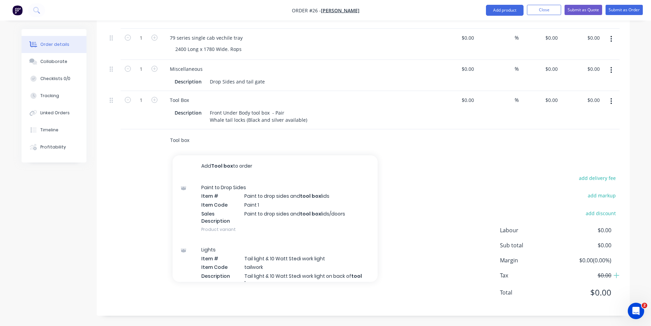
click at [219, 163] on button "Add Tool box to order" at bounding box center [275, 166] width 205 height 22
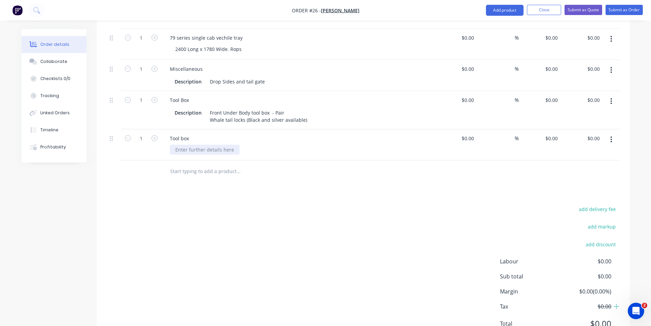
click at [209, 147] on div at bounding box center [205, 150] width 70 height 10
click at [219, 195] on div "Products Show / Hide columns Add product Qty Cost Markup Price Total 1 79 serie…" at bounding box center [363, 168] width 533 height 356
click at [180, 169] on input "text" at bounding box center [238, 171] width 137 height 14
type input "d"
type input "Diesel tank"
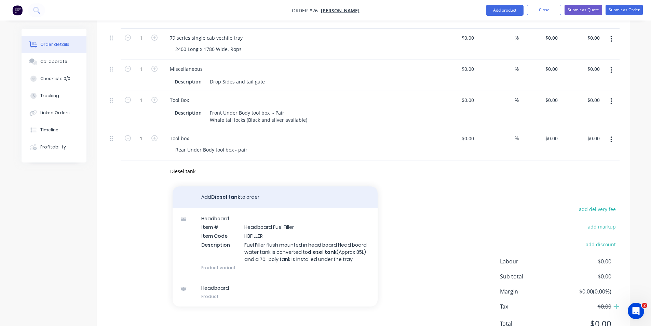
click at [226, 201] on button "Add Diesel tank to order" at bounding box center [275, 197] width 205 height 22
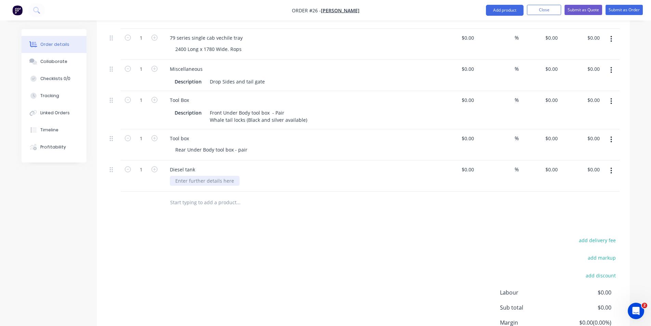
click at [226, 179] on div at bounding box center [205, 181] width 70 height 10
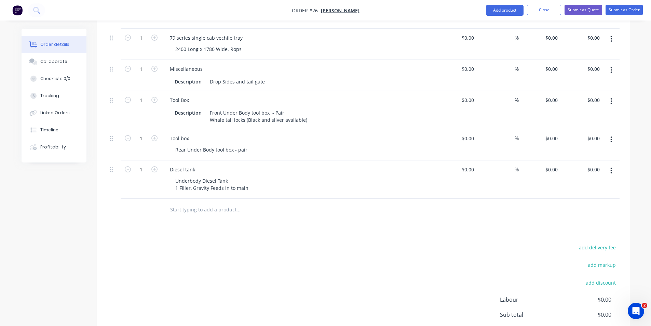
click at [204, 206] on input "text" at bounding box center [238, 210] width 137 height 14
type input "1"
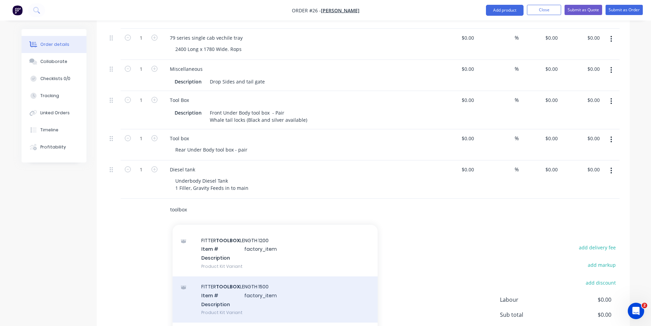
scroll to position [216, 0]
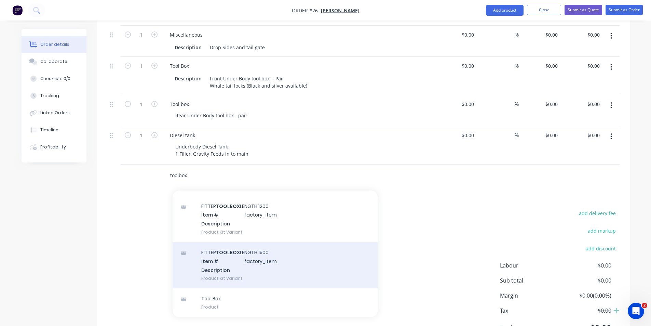
type input "toolbox"
click at [234, 267] on div "FITTER TOOLBOX LENGTH 1500 Item # factory_item Description Product Kit Variant" at bounding box center [275, 265] width 205 height 46
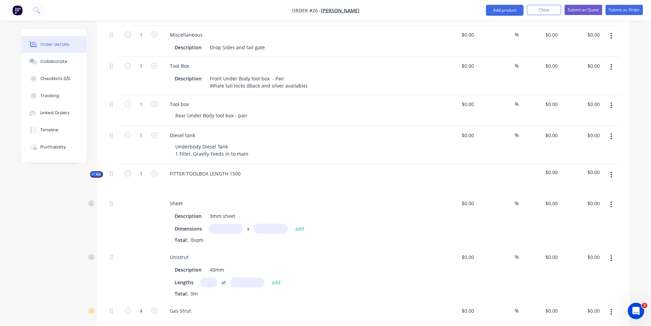
click at [98, 171] on button "Kit" at bounding box center [96, 174] width 13 height 6
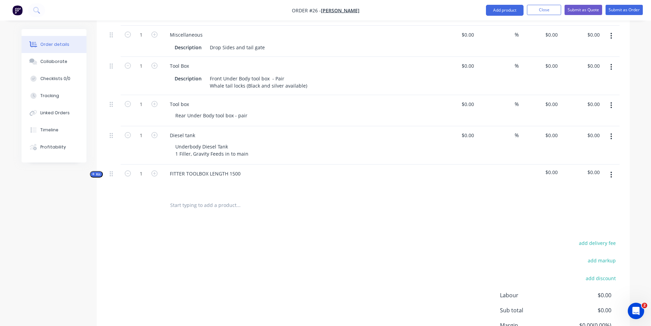
click at [610, 175] on button "button" at bounding box center [611, 174] width 16 height 12
click at [563, 236] on div "Delete" at bounding box center [587, 234] width 53 height 10
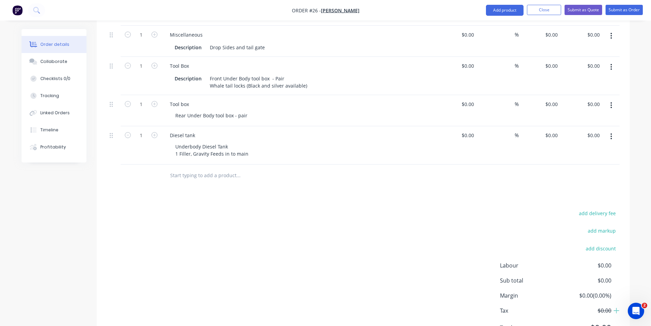
click at [202, 177] on input "text" at bounding box center [238, 175] width 137 height 14
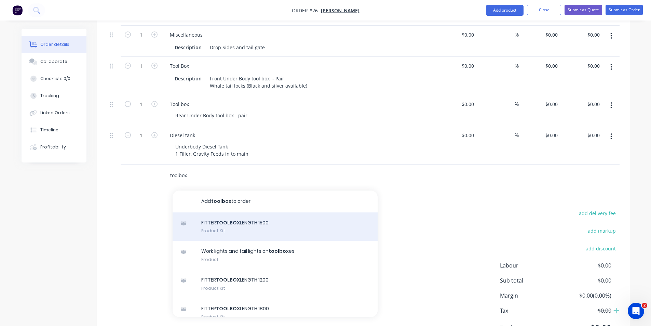
type input "toolbox"
click at [243, 228] on div "FITTER TOOLBOX LENGTH 1500 Product Kit" at bounding box center [275, 226] width 205 height 29
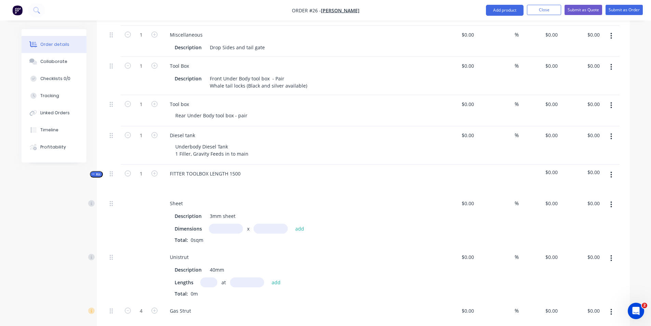
click at [613, 177] on button "button" at bounding box center [611, 174] width 16 height 12
click at [571, 235] on div "Delete" at bounding box center [587, 234] width 53 height 10
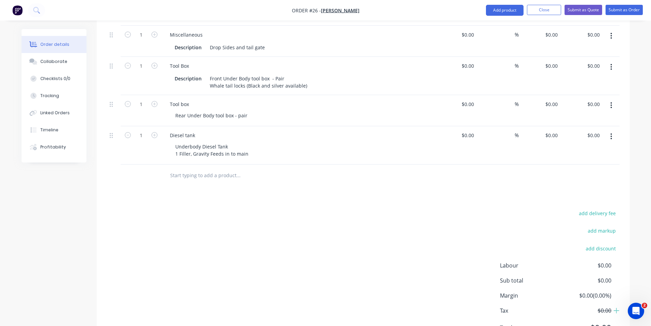
drag, startPoint x: 223, startPoint y: 179, endPoint x: 217, endPoint y: 179, distance: 5.5
click at [217, 179] on input "text" at bounding box center [238, 175] width 137 height 14
type input "1"
type input "T"
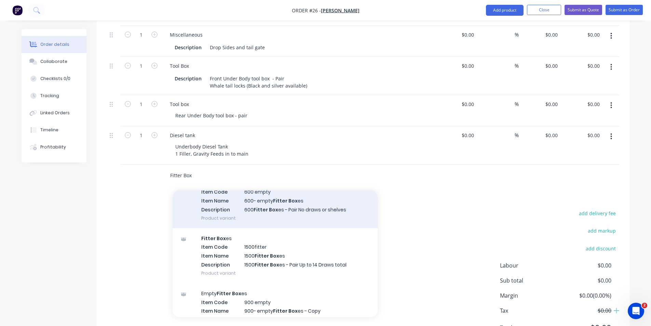
scroll to position [581, 0]
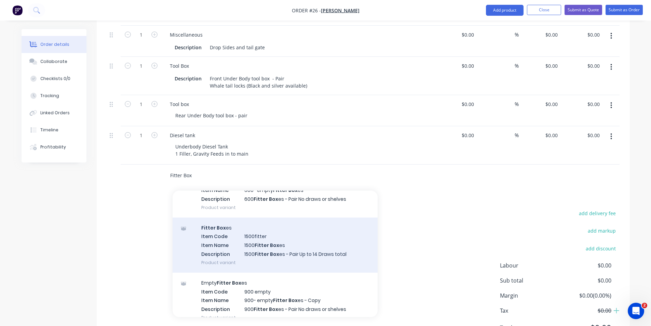
type input "Fitter Box"
click at [238, 247] on div "Fitter Box es Item Code 1500fitter Item Name 1500 Fitter Box es Description 150…" at bounding box center [275, 244] width 205 height 55
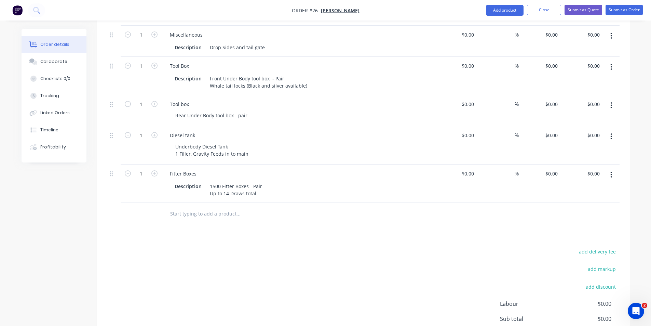
click at [184, 217] on input "text" at bounding box center [238, 214] width 137 height 14
type input "d"
type input "D"
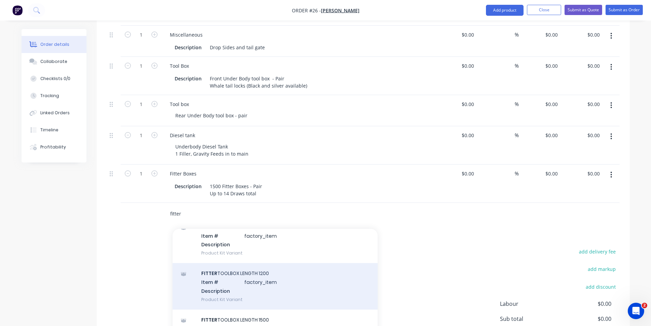
scroll to position [1094, 0]
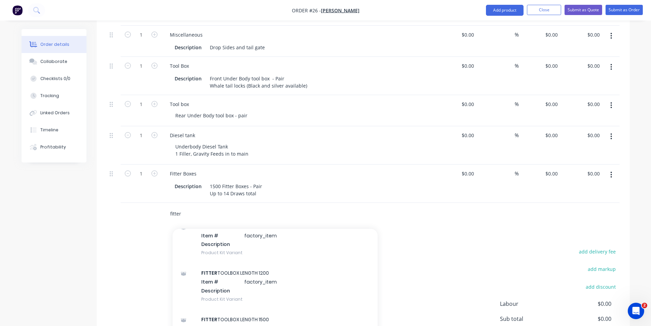
drag, startPoint x: 202, startPoint y: 218, endPoint x: 138, endPoint y: 217, distance: 63.9
click at [138, 217] on div "fitter Add fitter to order Draw Fitter Boxes Item # 1200- 14 draw Fitter Boxes …" at bounding box center [363, 214] width 513 height 22
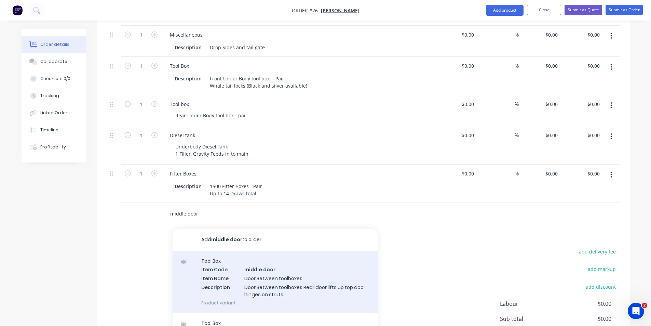
type input "middle door"
click at [225, 271] on div "Tool Box Item Code middle door Item Name Door Between toolboxes Description Doo…" at bounding box center [275, 281] width 205 height 62
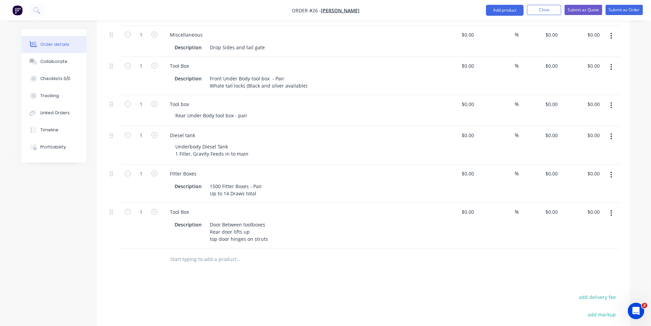
click at [188, 263] on input "text" at bounding box center [238, 259] width 137 height 14
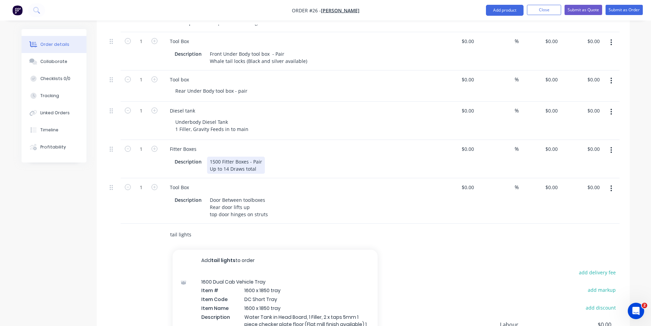
scroll to position [318, 0]
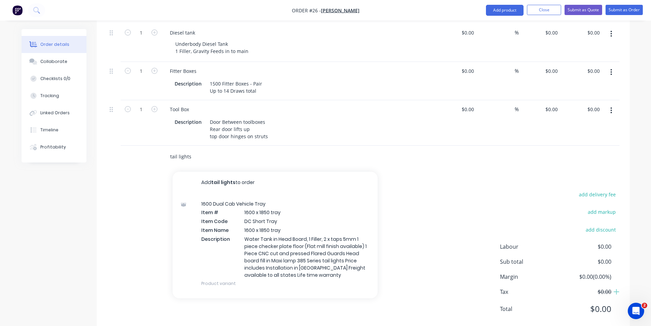
drag, startPoint x: 199, startPoint y: 155, endPoint x: 115, endPoint y: 153, distance: 83.1
click at [115, 153] on div "tail lights Add tail lights to order 1600 Dual Cab Vehicle Tray Item # 1600 x 1…" at bounding box center [363, 157] width 513 height 22
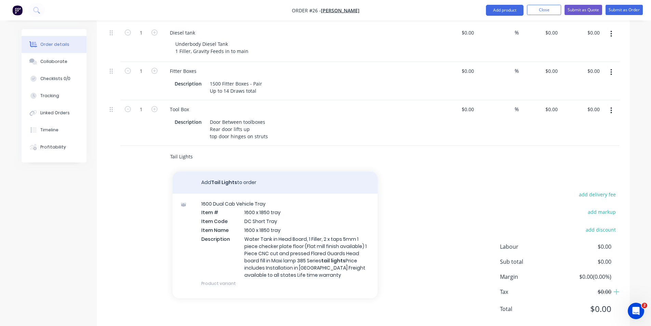
type input "Tail Lights"
click at [218, 183] on button "Add Tail Lights to order" at bounding box center [275, 183] width 205 height 22
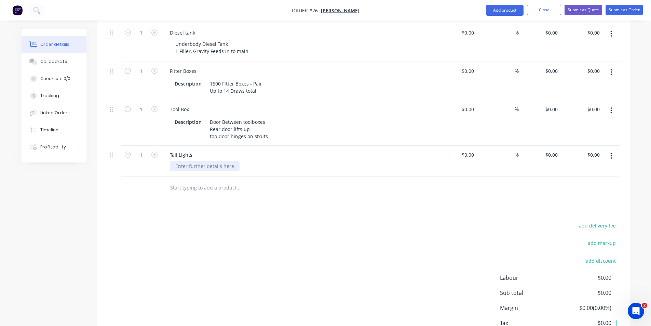
click at [212, 168] on div at bounding box center [205, 166] width 70 height 10
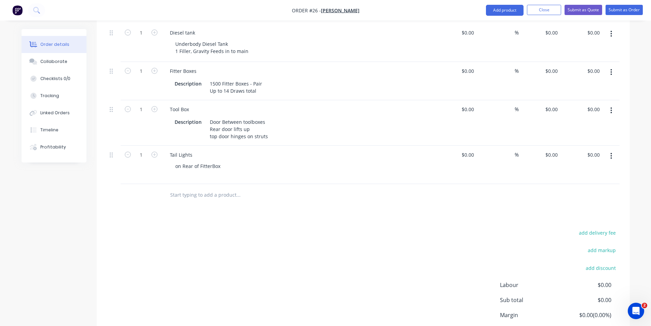
click at [209, 197] on div at bounding box center [285, 195] width 246 height 22
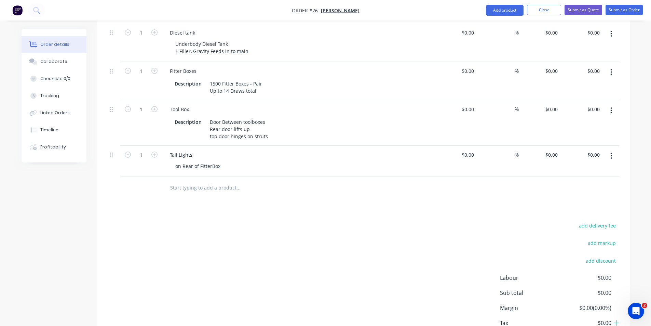
click at [205, 188] on input "text" at bounding box center [238, 188] width 137 height 14
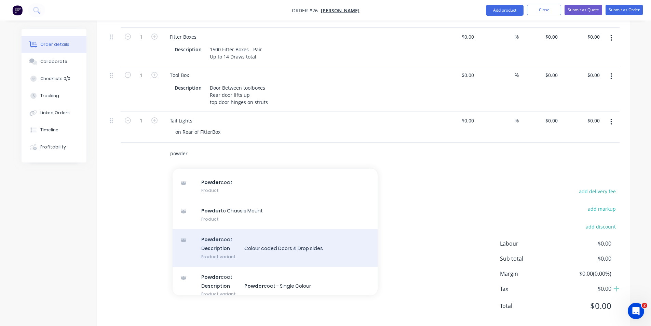
scroll to position [239, 0]
type input "powder"
click at [258, 252] on div "Powder coat Description Colour coded Doors & Drop sides Product variant" at bounding box center [275, 248] width 205 height 38
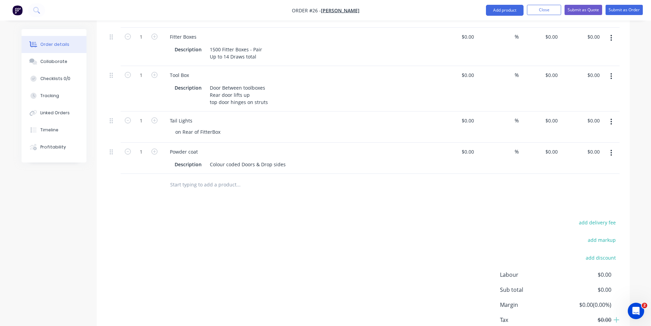
click at [184, 186] on input "text" at bounding box center [238, 185] width 137 height 14
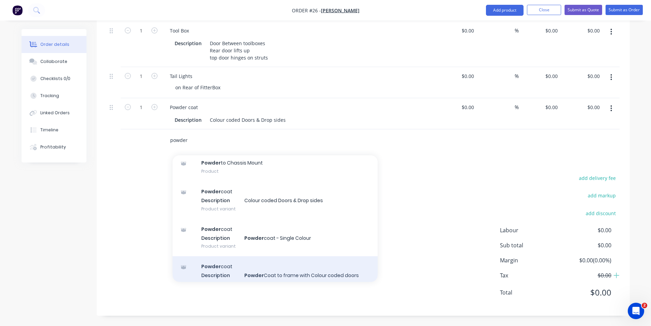
scroll to position [308, 0]
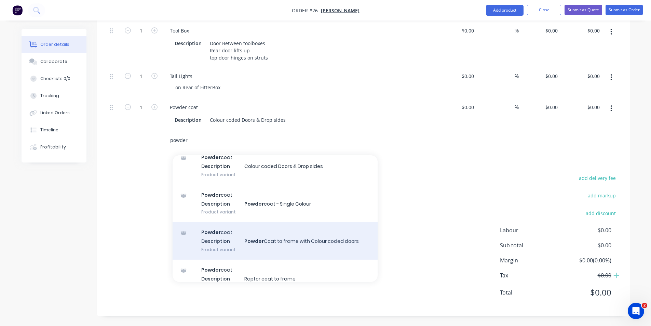
type input "powder"
click at [249, 242] on div "Powder coat Description Powder Coat to frame with Colour coded doors Product va…" at bounding box center [275, 241] width 205 height 38
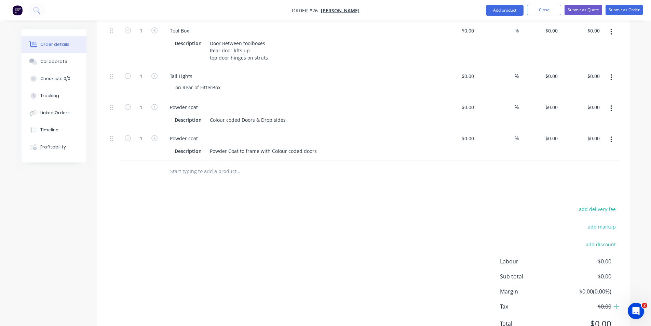
click at [613, 109] on button "button" at bounding box center [611, 108] width 16 height 12
click at [572, 161] on button "Delete" at bounding box center [587, 167] width 65 height 14
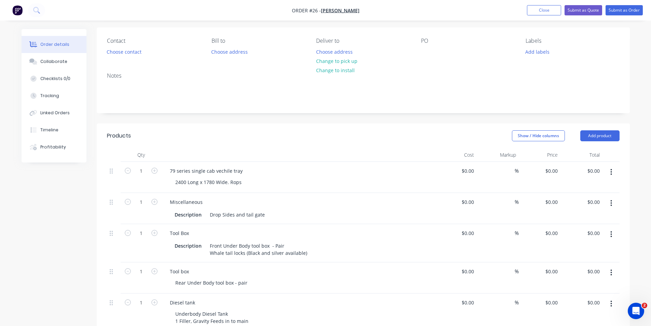
scroll to position [0, 0]
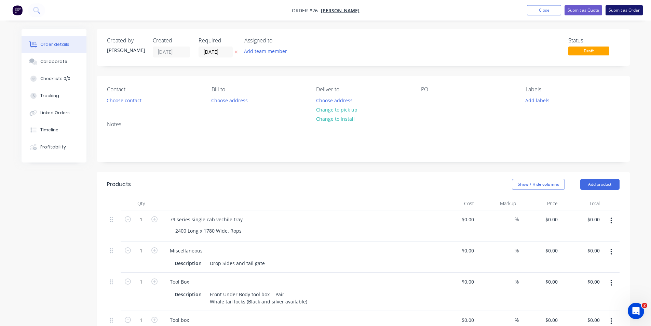
click at [615, 9] on button "Submit as Order" at bounding box center [623, 10] width 37 height 10
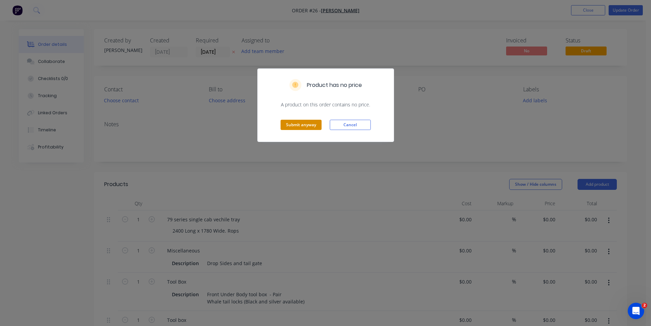
click at [307, 123] on button "Submit anyway" at bounding box center [301, 125] width 41 height 10
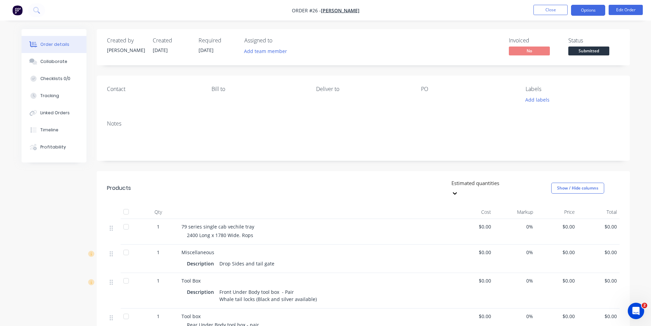
click at [600, 8] on button "Options" at bounding box center [588, 10] width 34 height 11
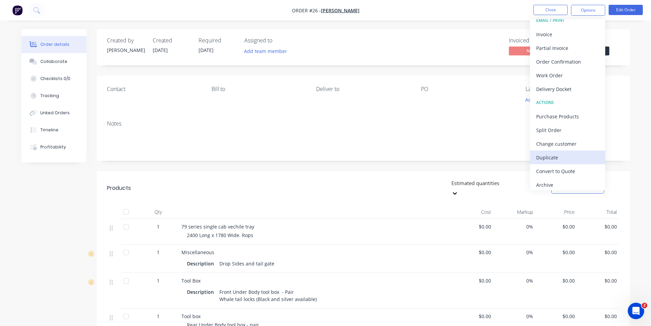
scroll to position [10, 0]
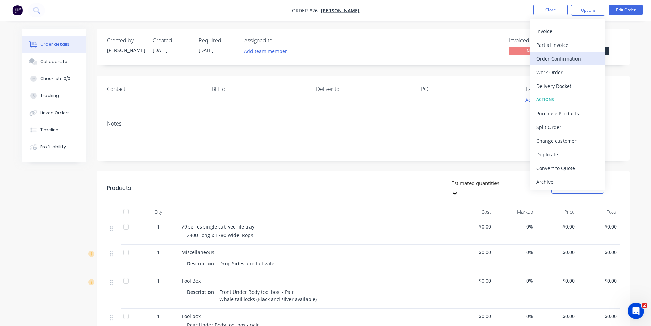
click at [557, 58] on div "Order Confirmation" at bounding box center [567, 59] width 63 height 10
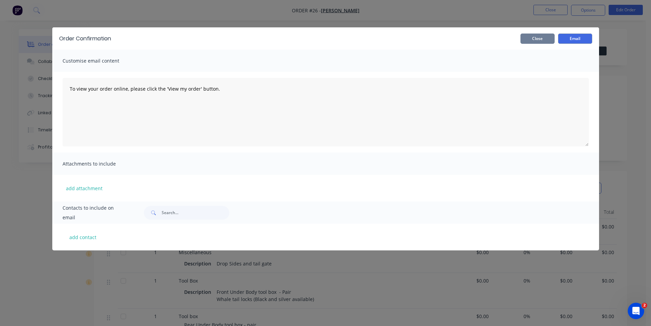
click at [541, 35] on button "Close" at bounding box center [537, 38] width 34 height 10
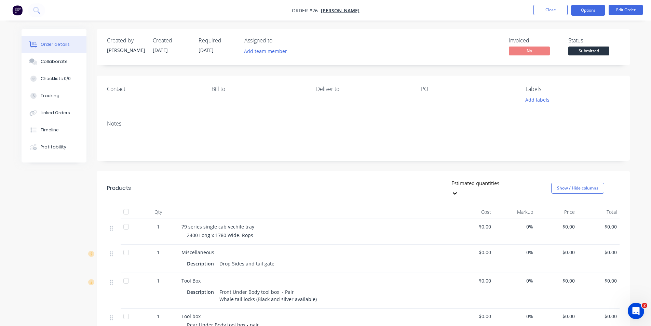
click at [597, 9] on button "Options" at bounding box center [588, 10] width 34 height 11
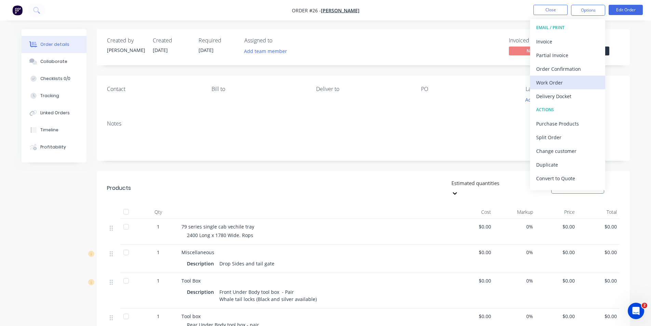
click at [550, 85] on div "Work Order" at bounding box center [567, 83] width 63 height 10
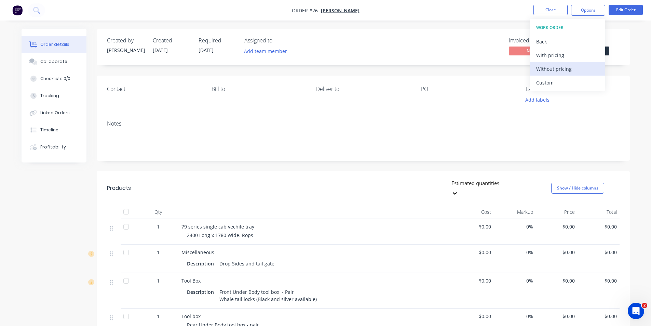
click at [546, 70] on div "Without pricing" at bounding box center [567, 69] width 63 height 10
